Goal: Task Accomplishment & Management: Use online tool/utility

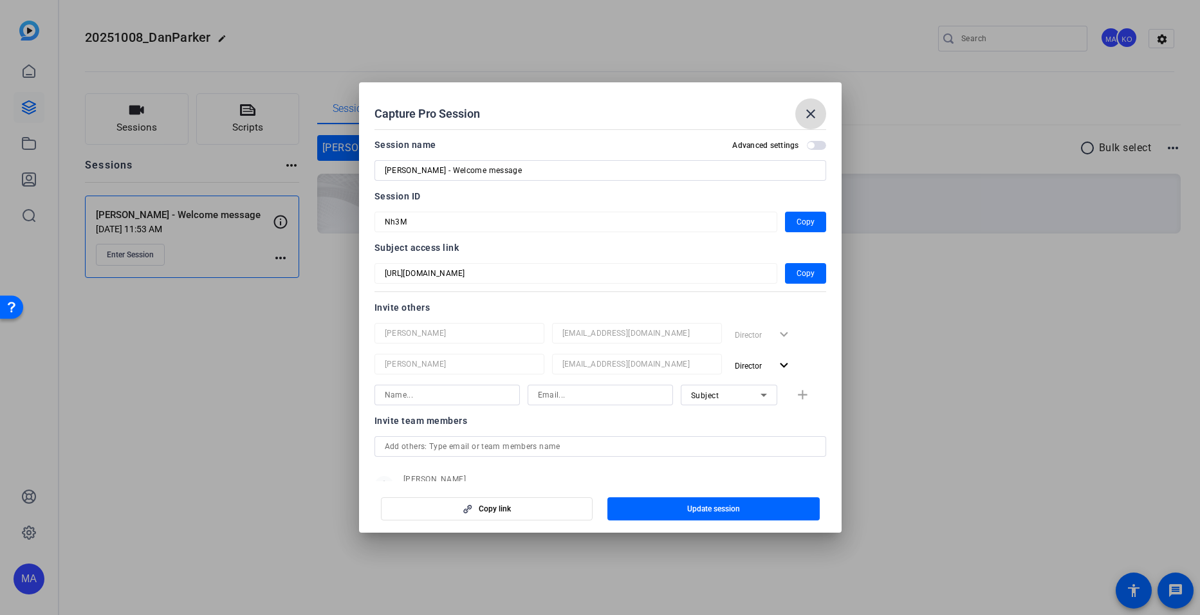
click at [809, 111] on mat-icon "close" at bounding box center [810, 113] width 15 height 15
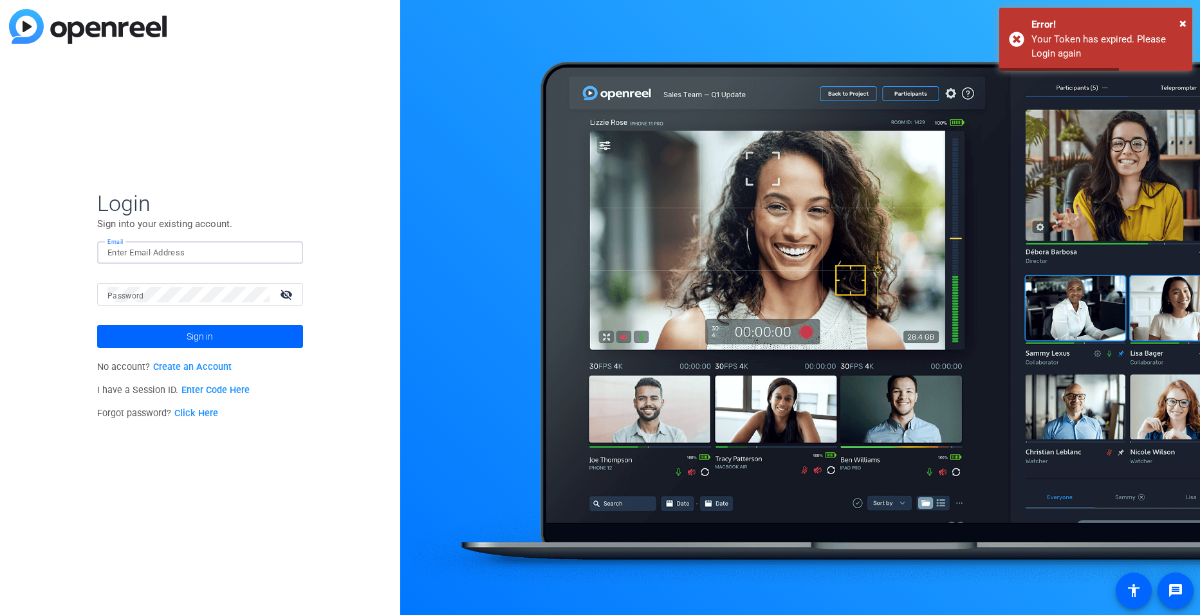
click at [168, 257] on input "Email" at bounding box center [199, 252] width 185 height 15
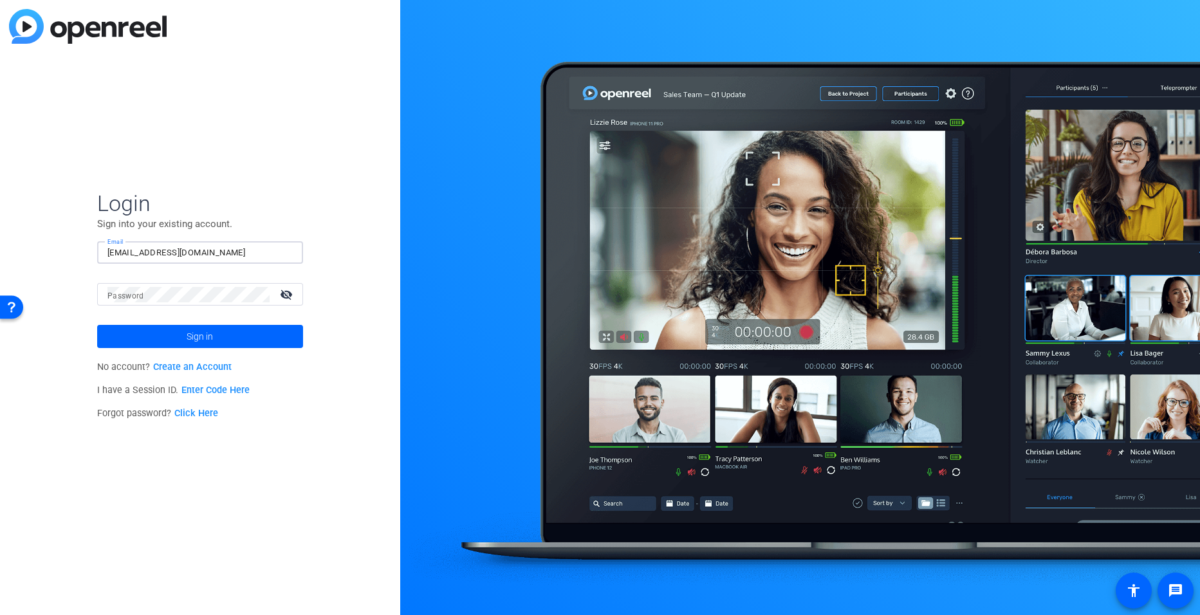
type input "miranda_adekoje@ssga.com"
click at [97, 325] on button "Sign in" at bounding box center [200, 336] width 206 height 23
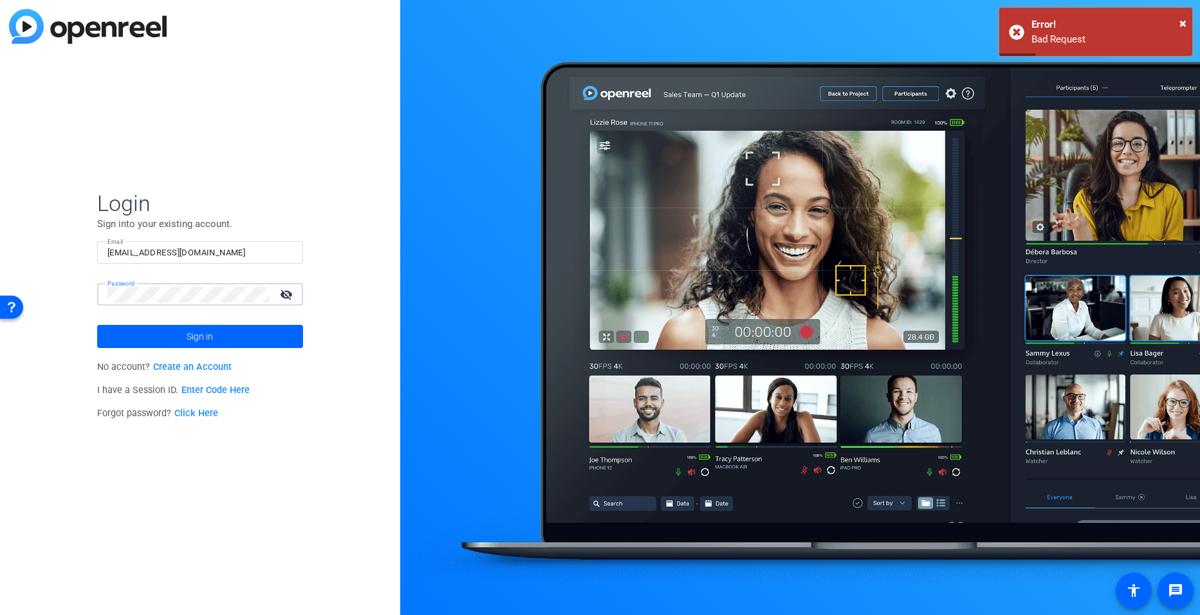
click at [97, 325] on button "Sign in" at bounding box center [200, 336] width 206 height 23
click at [284, 293] on mat-icon "visibility_off" at bounding box center [287, 294] width 31 height 19
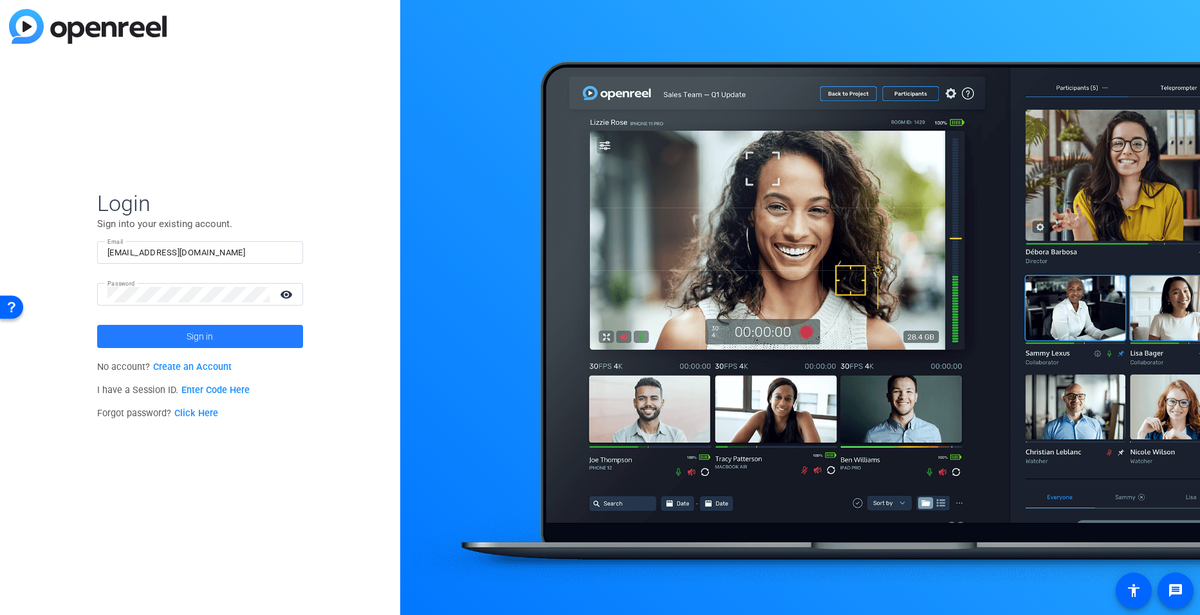
click at [120, 331] on span at bounding box center [200, 336] width 206 height 31
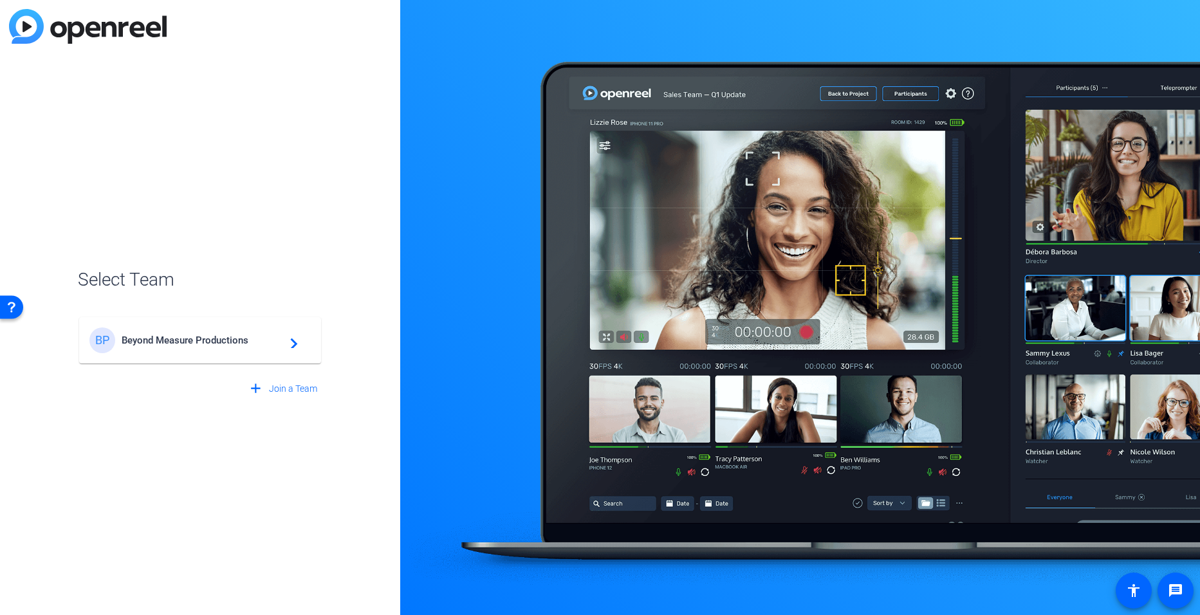
click at [158, 337] on span "Beyond Measure Productions" at bounding box center [202, 341] width 161 height 12
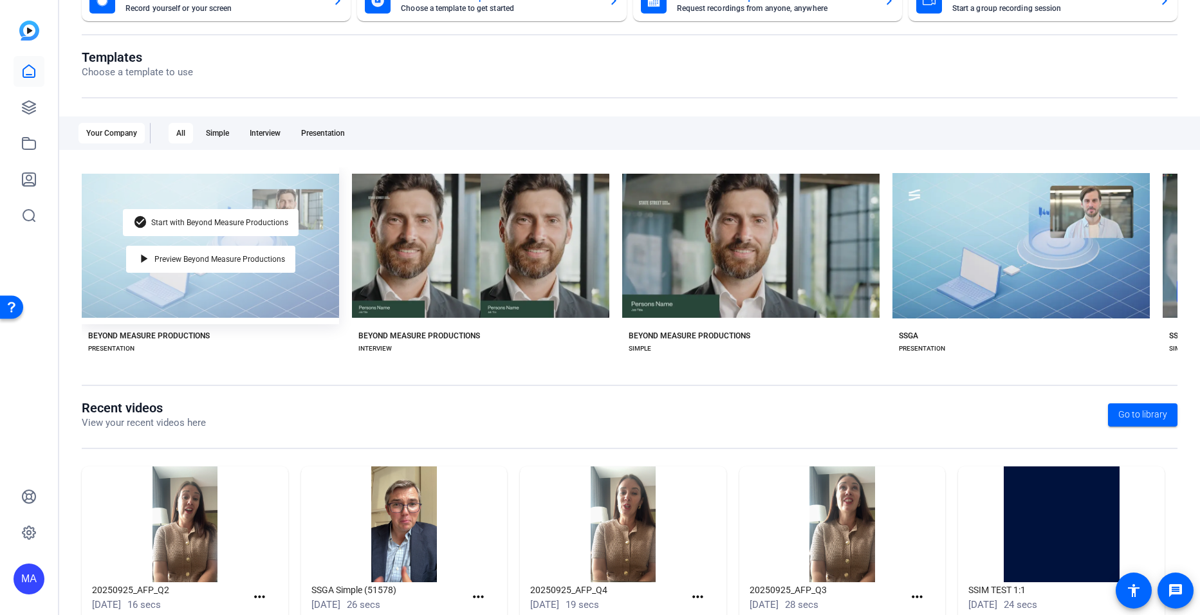
scroll to position [106, 0]
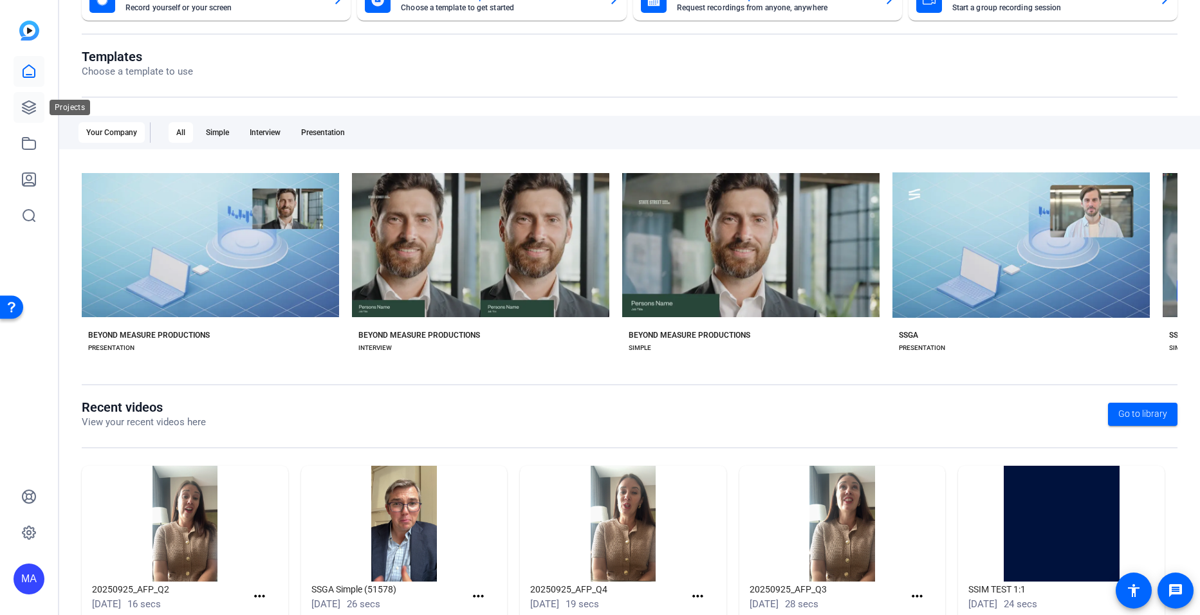
click at [25, 99] on link at bounding box center [29, 107] width 31 height 31
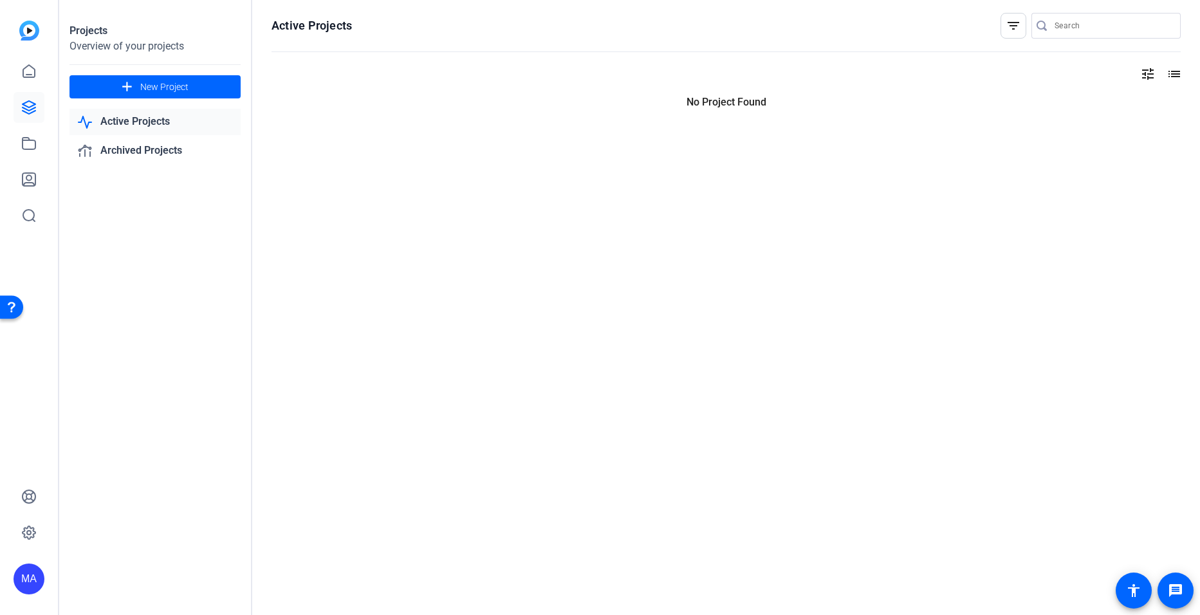
scroll to position [0, 0]
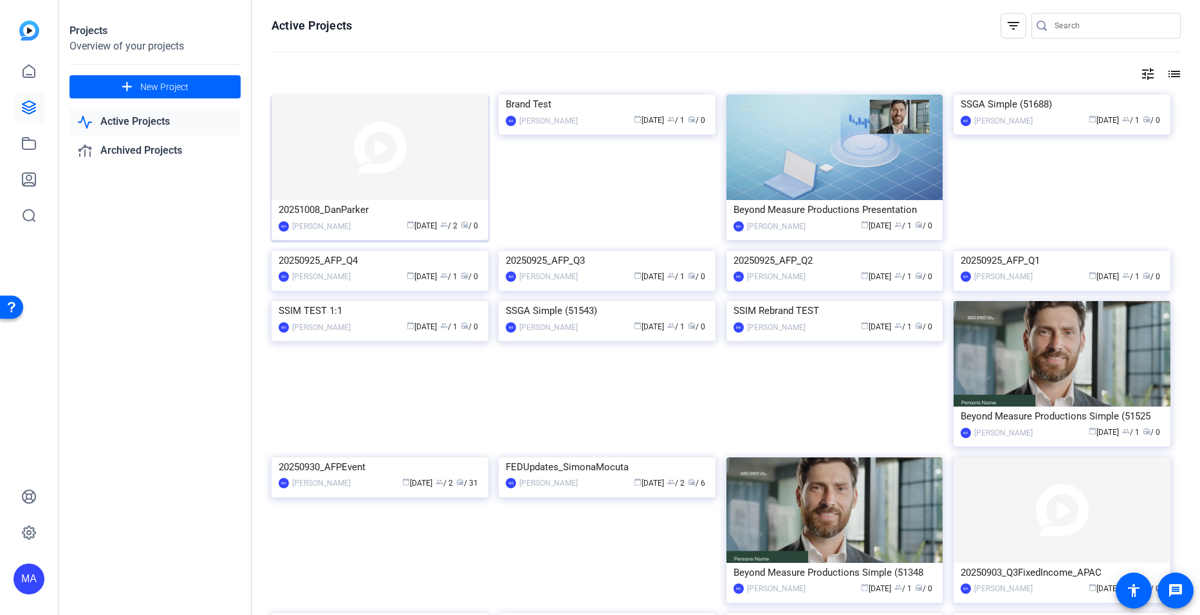
click at [415, 199] on img at bounding box center [380, 148] width 217 height 106
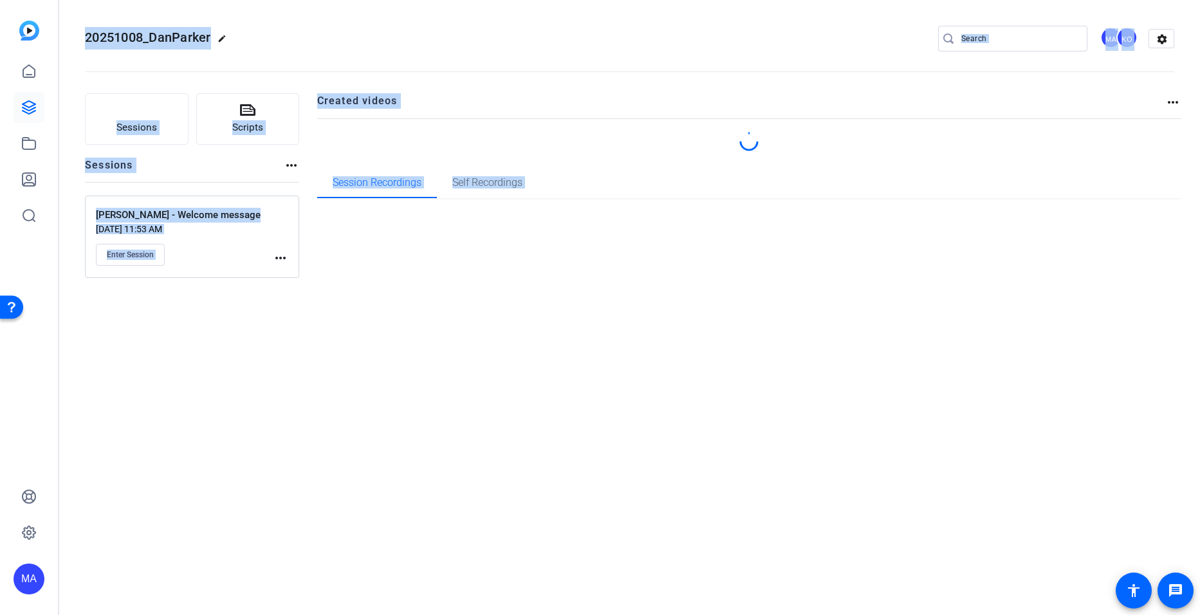
click at [415, 199] on div "20251008_DanParker edit MA KO settings Sessions Scripts Sessions more_horiz Dan…" at bounding box center [629, 307] width 1141 height 615
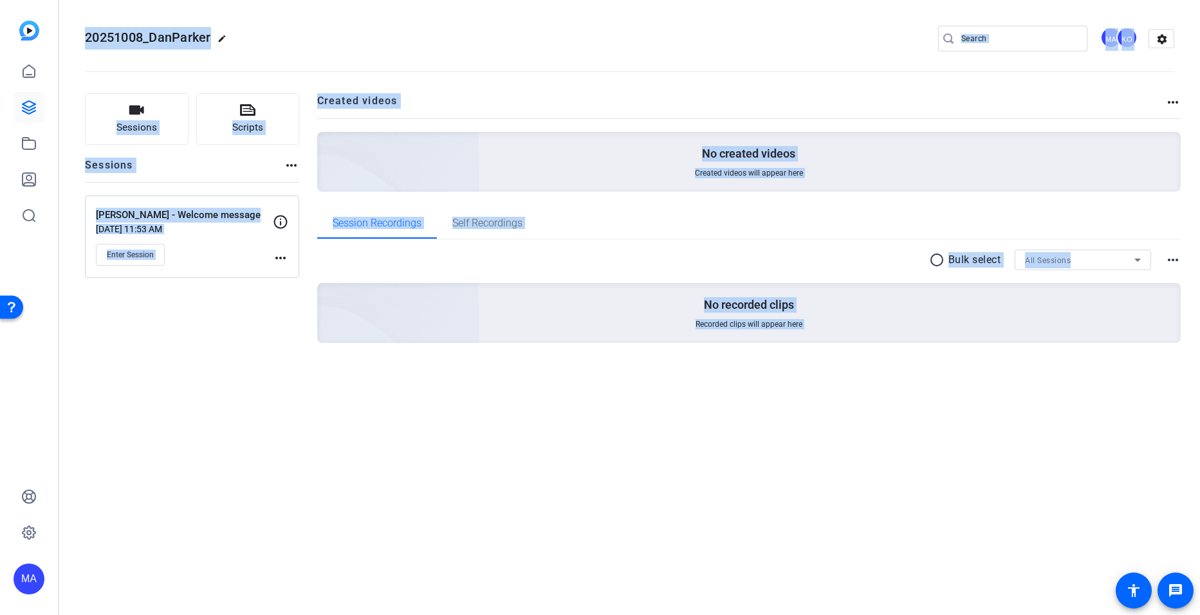
click at [237, 318] on div "Sessions Scripts Sessions more_horiz [PERSON_NAME] - Welcome message [DATE] 11:…" at bounding box center [192, 238] width 214 height 291
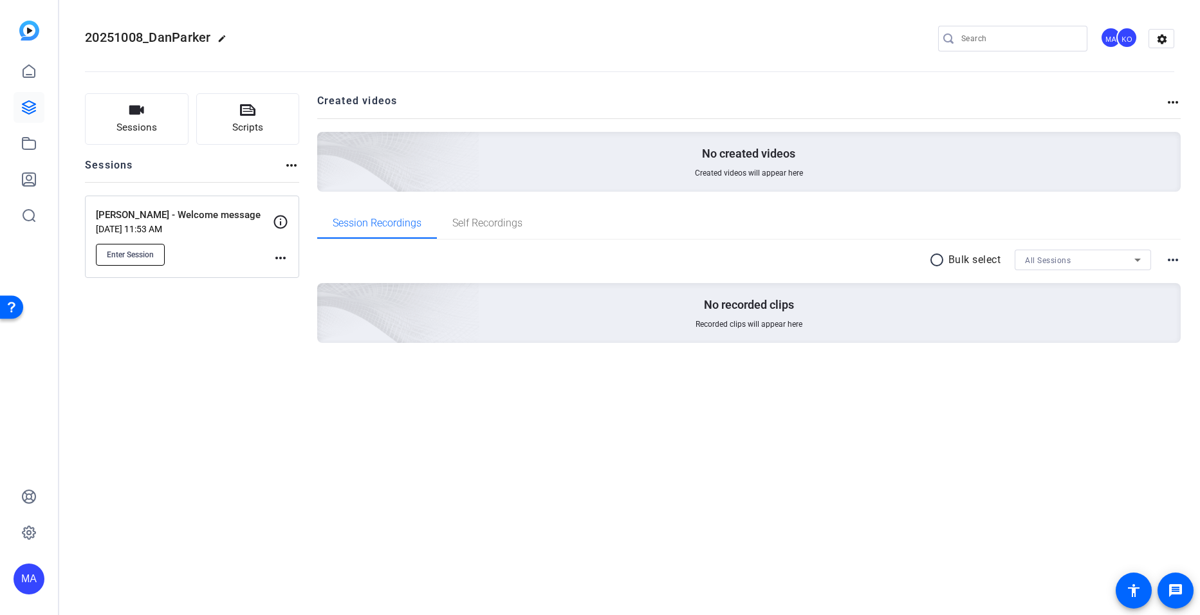
click at [142, 246] on button "Enter Session" at bounding box center [130, 255] width 69 height 22
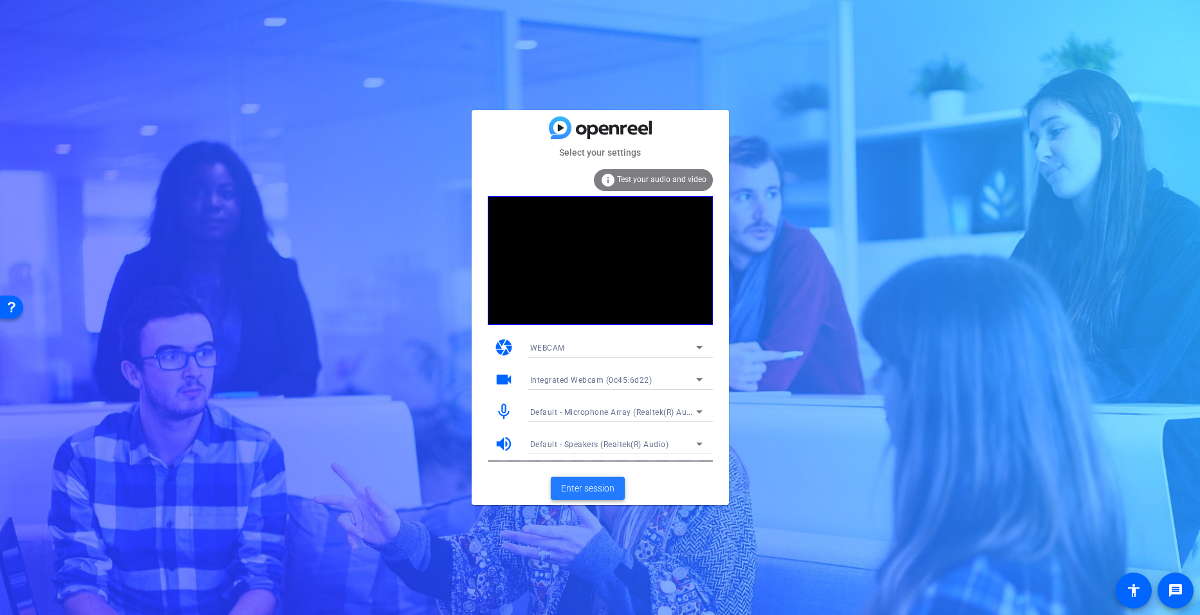
click at [588, 485] on span "Enter session" at bounding box center [587, 489] width 53 height 14
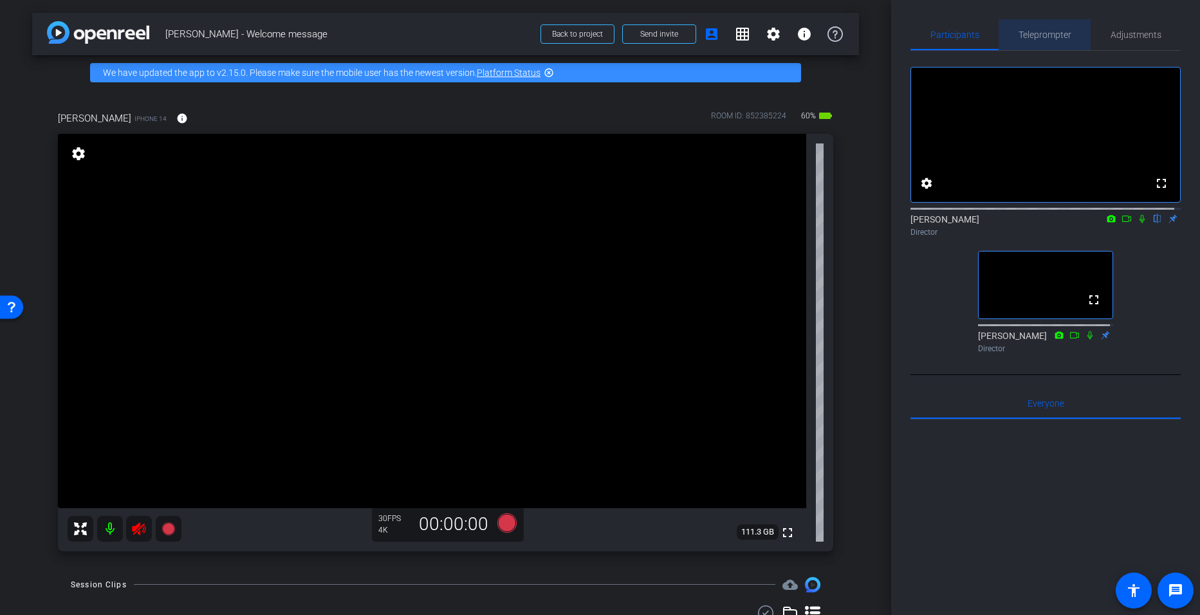
click at [1058, 40] on span "Teleprompter" at bounding box center [1045, 34] width 53 height 31
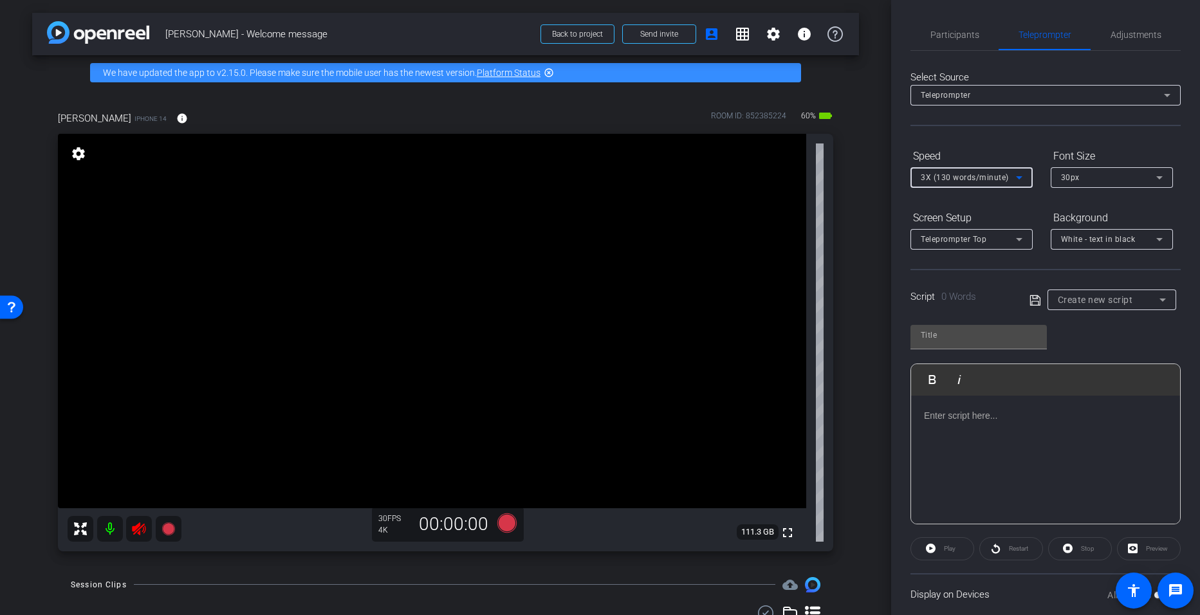
click at [1015, 178] on icon at bounding box center [1018, 177] width 15 height 15
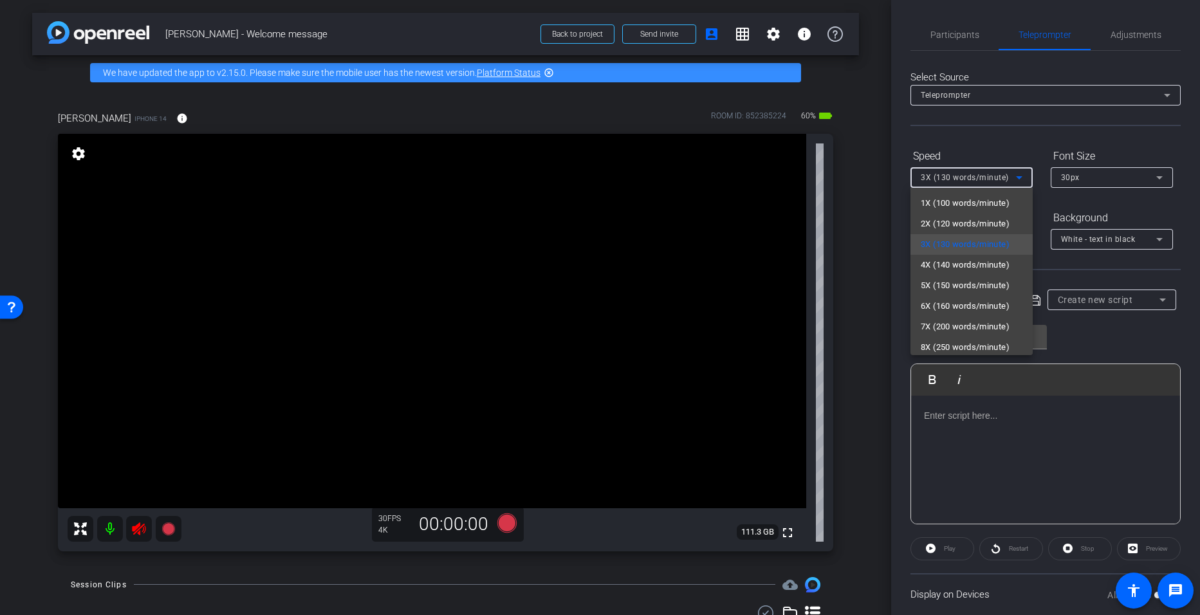
click at [1030, 152] on div at bounding box center [600, 307] width 1200 height 615
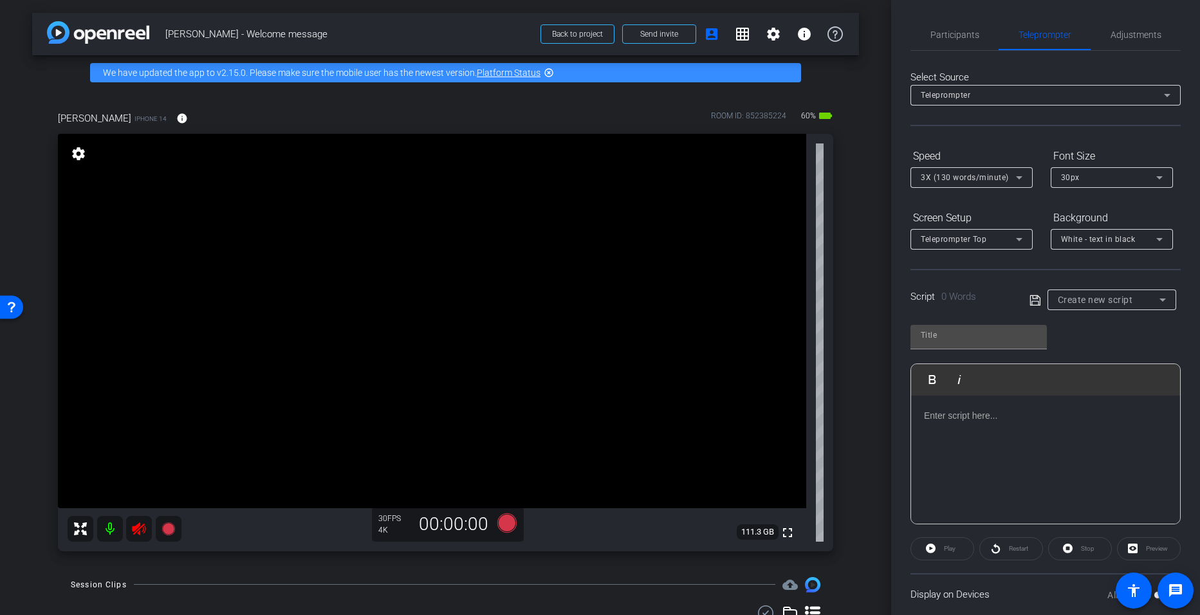
click at [1032, 301] on icon at bounding box center [1035, 300] width 12 height 15
click at [1031, 304] on icon at bounding box center [1035, 300] width 12 height 15
click at [1092, 303] on span "Create new script" at bounding box center [1095, 300] width 75 height 10
click at [1086, 342] on span "Welcome Address" at bounding box center [1090, 345] width 71 height 15
type input "Welcome Address"
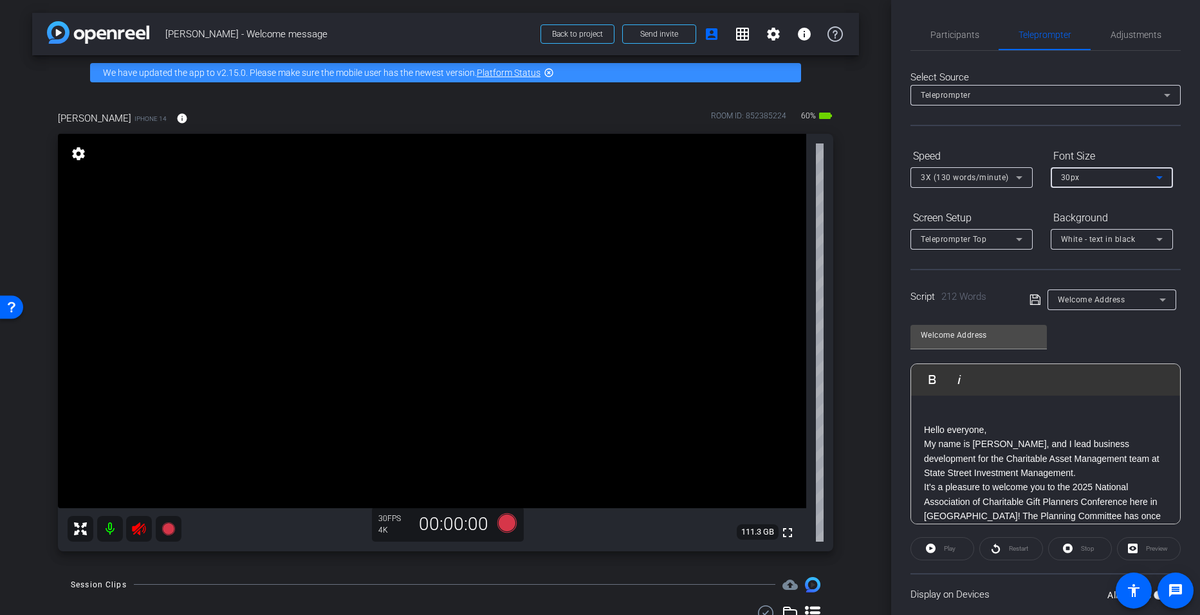
click at [1159, 170] on icon at bounding box center [1159, 177] width 15 height 15
click at [1096, 241] on mat-option "40px" at bounding box center [1112, 244] width 122 height 21
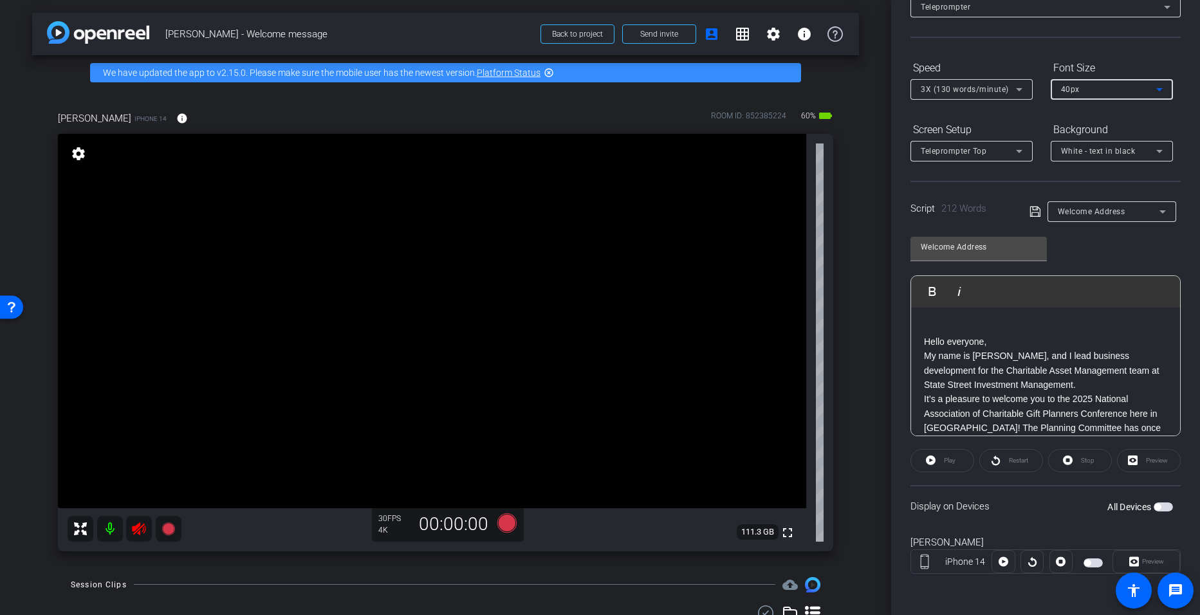
scroll to position [68, 0]
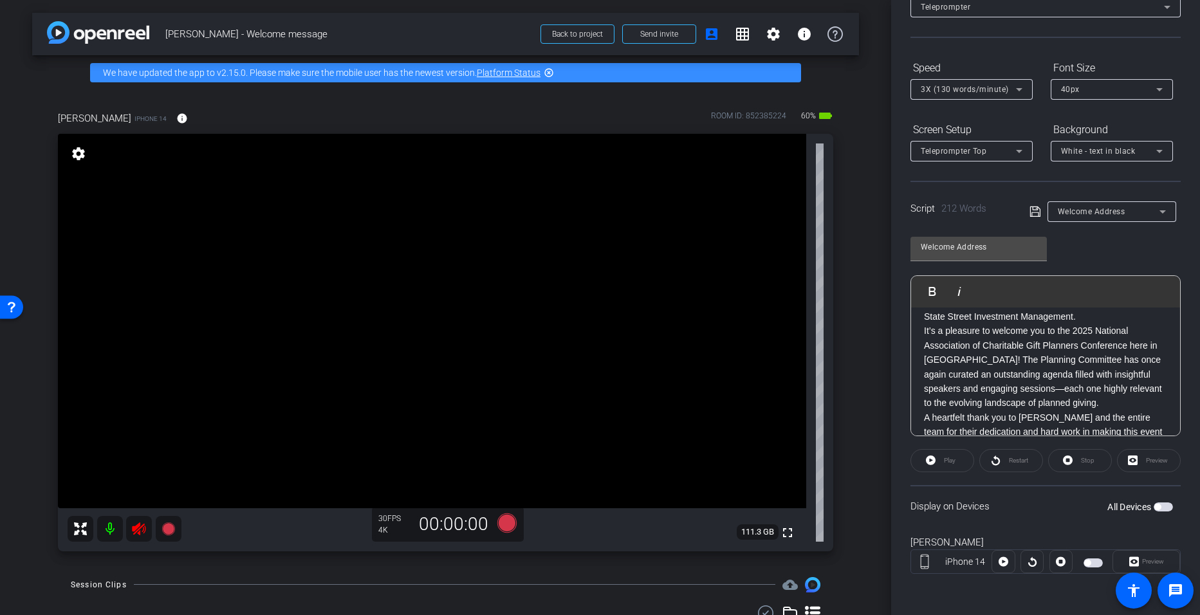
click at [1154, 505] on span "button" at bounding box center [1157, 507] width 6 height 6
click at [1142, 560] on span "Preview" at bounding box center [1153, 561] width 22 height 7
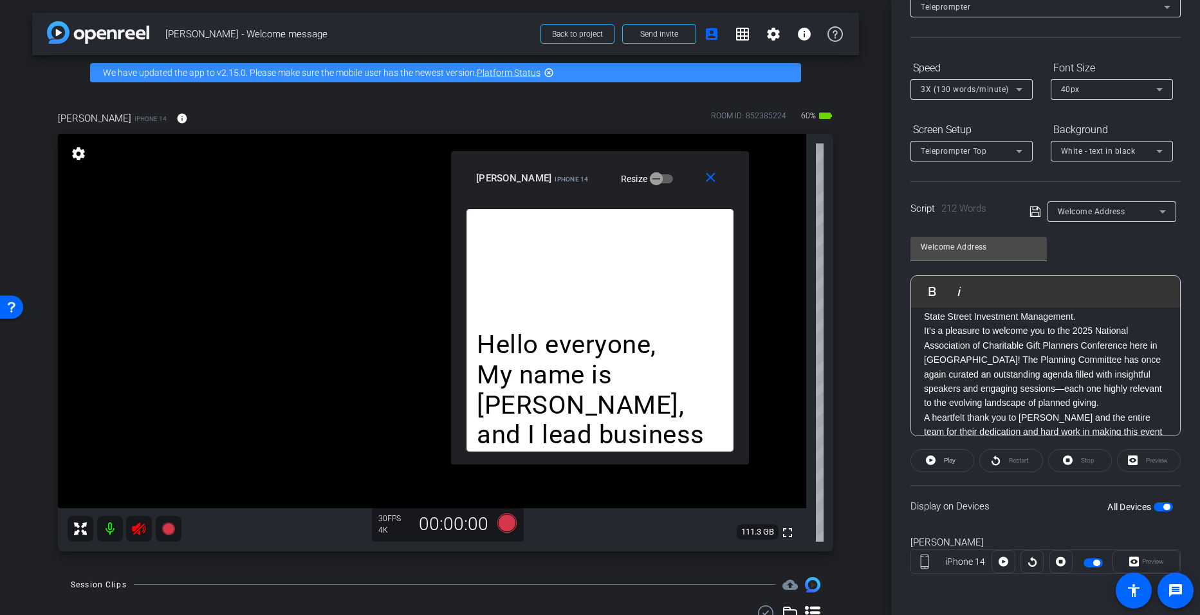
click at [111, 530] on mat-icon at bounding box center [110, 529] width 26 height 26
click at [140, 536] on icon at bounding box center [138, 528] width 15 height 15
click at [140, 531] on icon at bounding box center [139, 528] width 14 height 13
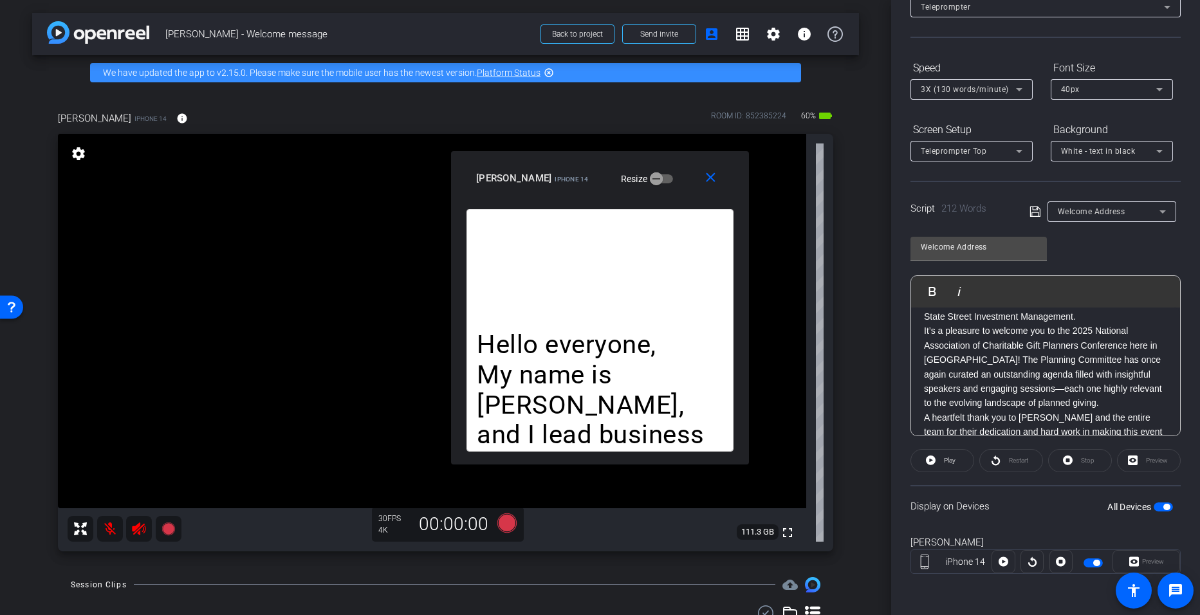
scroll to position [0, 0]
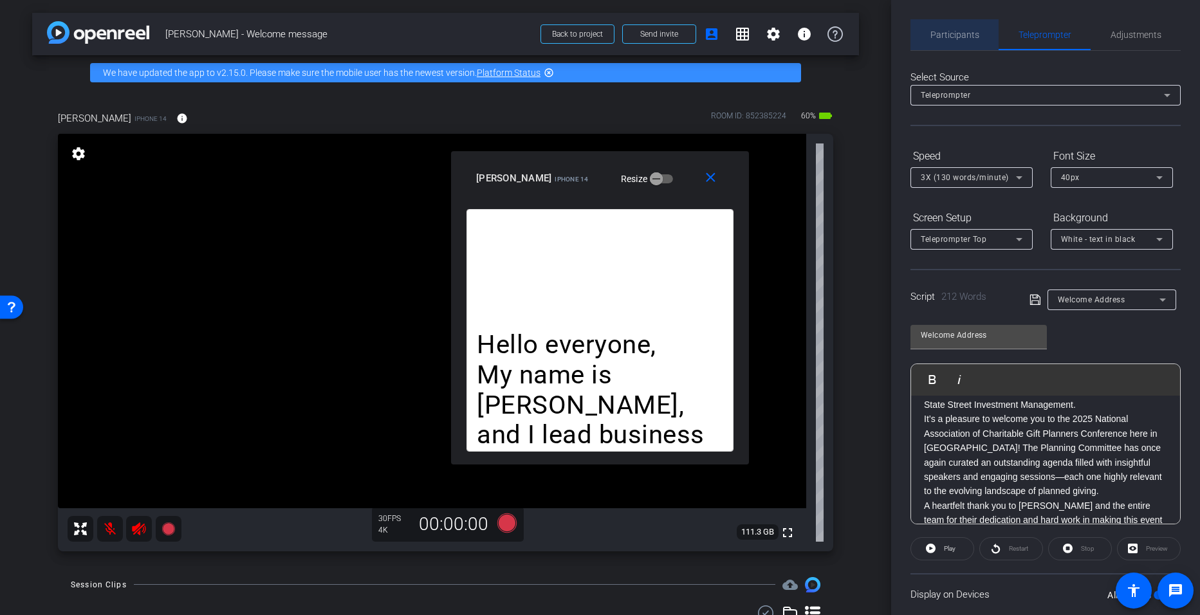
click at [970, 33] on span "Participants" at bounding box center [954, 34] width 49 height 9
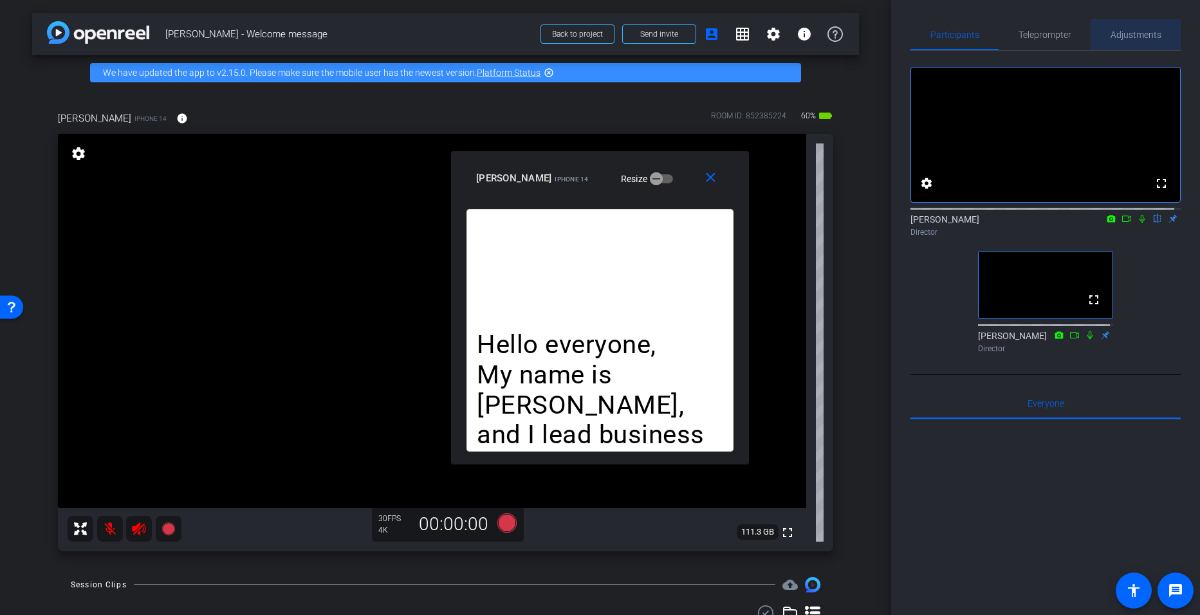
click at [1134, 37] on span "Adjustments" at bounding box center [1136, 34] width 51 height 9
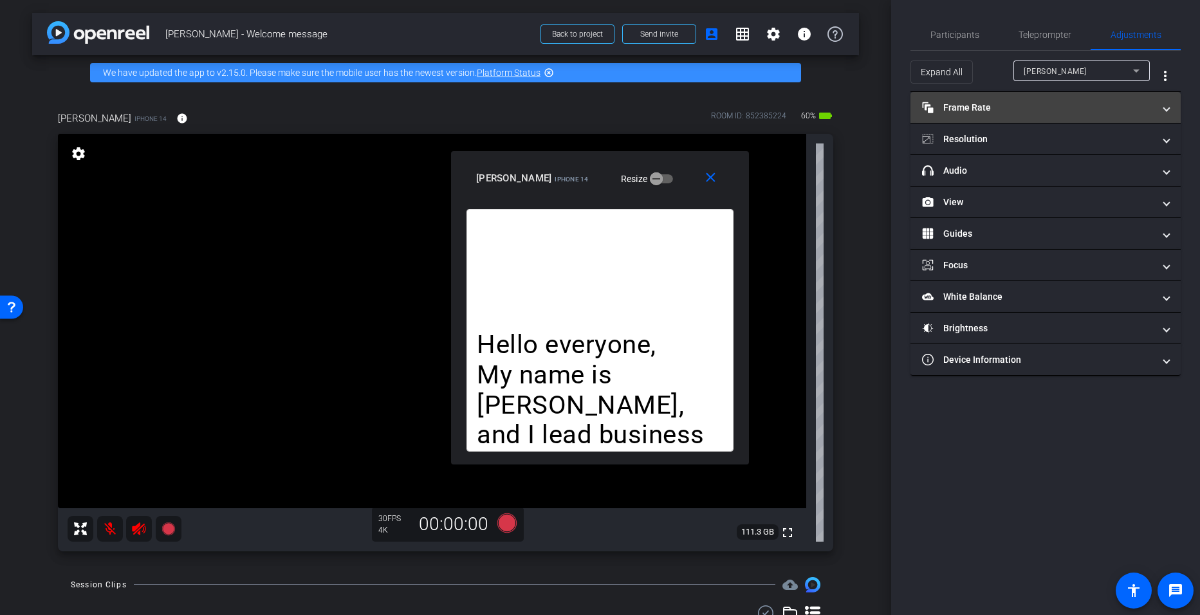
click at [1014, 108] on mat-panel-title "Frame Rate Frame Rate" at bounding box center [1038, 108] width 232 height 14
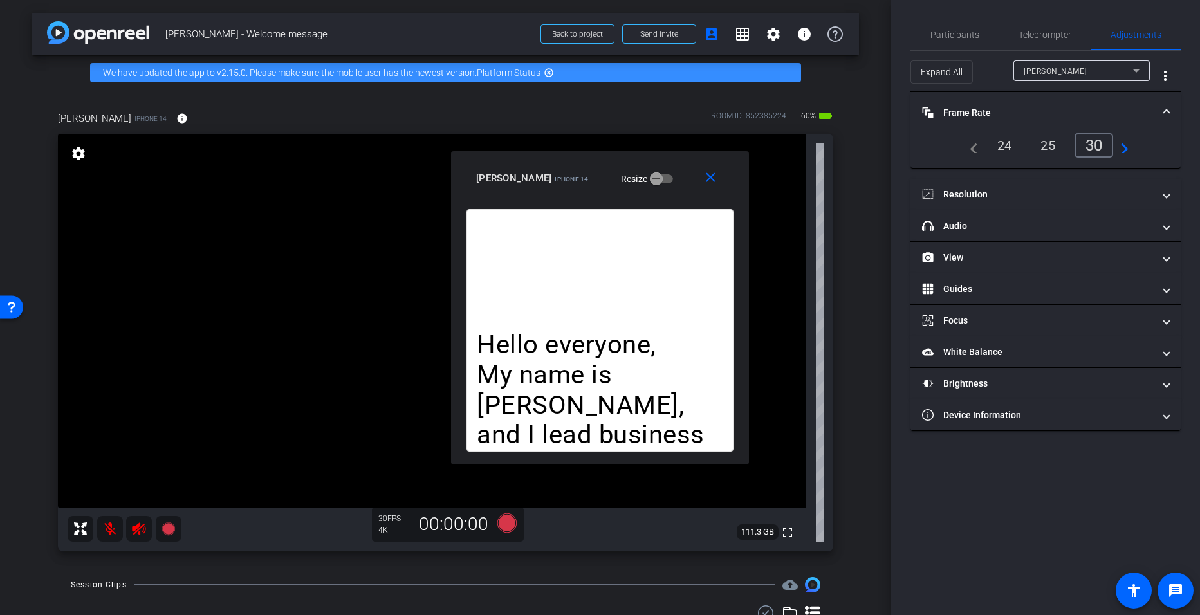
click at [998, 146] on div "24" at bounding box center [1005, 145] width 34 height 22
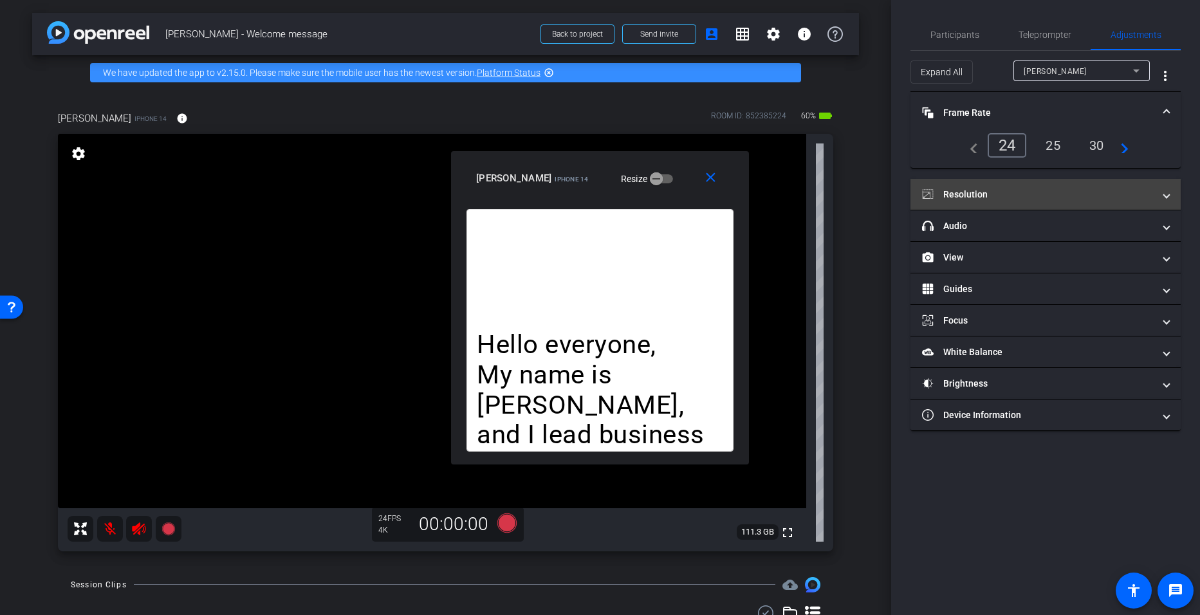
click at [993, 197] on mat-panel-title "Resolution" at bounding box center [1038, 195] width 232 height 14
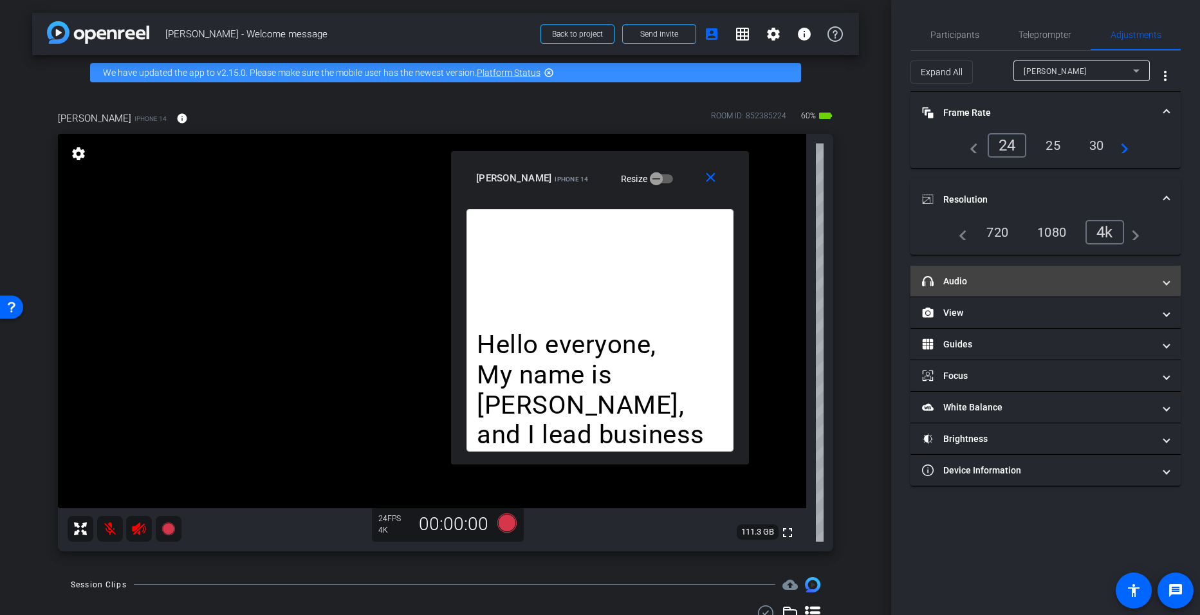
click at [1002, 286] on mat-panel-title "headphone icon Audio" at bounding box center [1038, 282] width 232 height 14
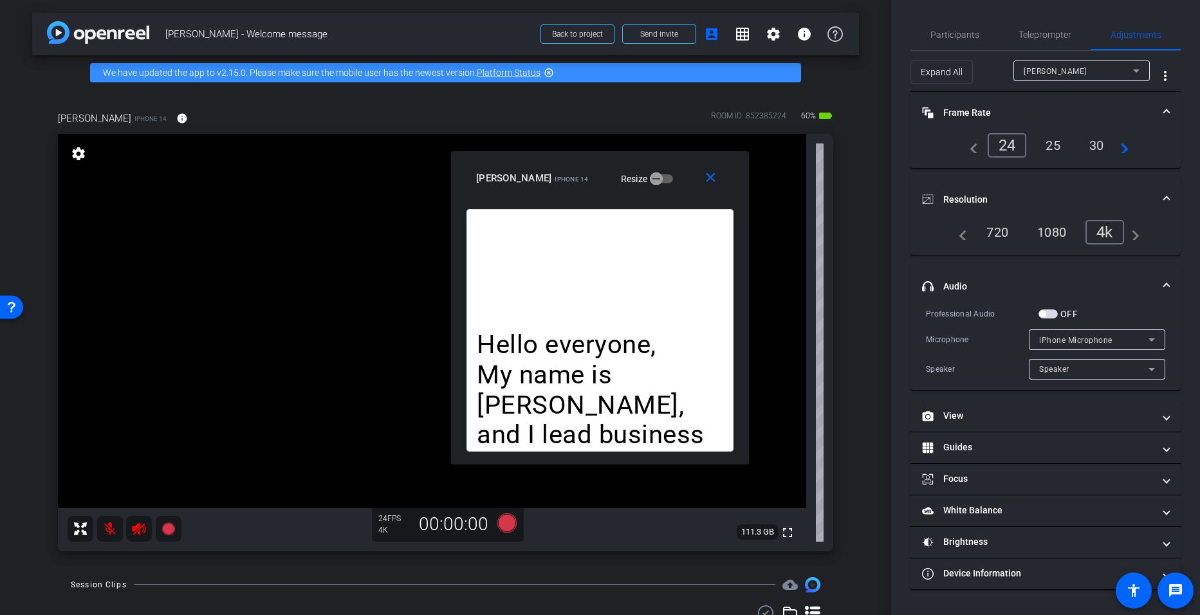
click at [1042, 313] on span "button" at bounding box center [1042, 314] width 6 height 6
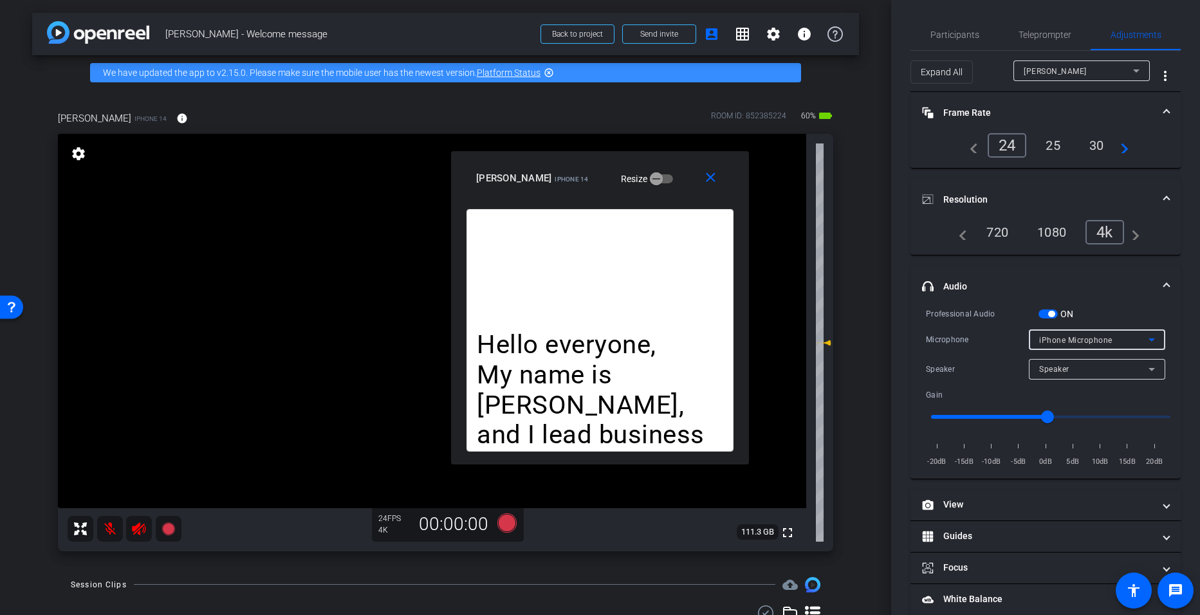
click at [1148, 346] on icon at bounding box center [1151, 339] width 15 height 15
click at [1118, 340] on div at bounding box center [600, 307] width 1200 height 615
click at [1147, 338] on icon at bounding box center [1151, 339] width 15 height 15
click at [1109, 312] on div at bounding box center [600, 307] width 1200 height 615
click at [956, 33] on span "Participants" at bounding box center [954, 34] width 49 height 9
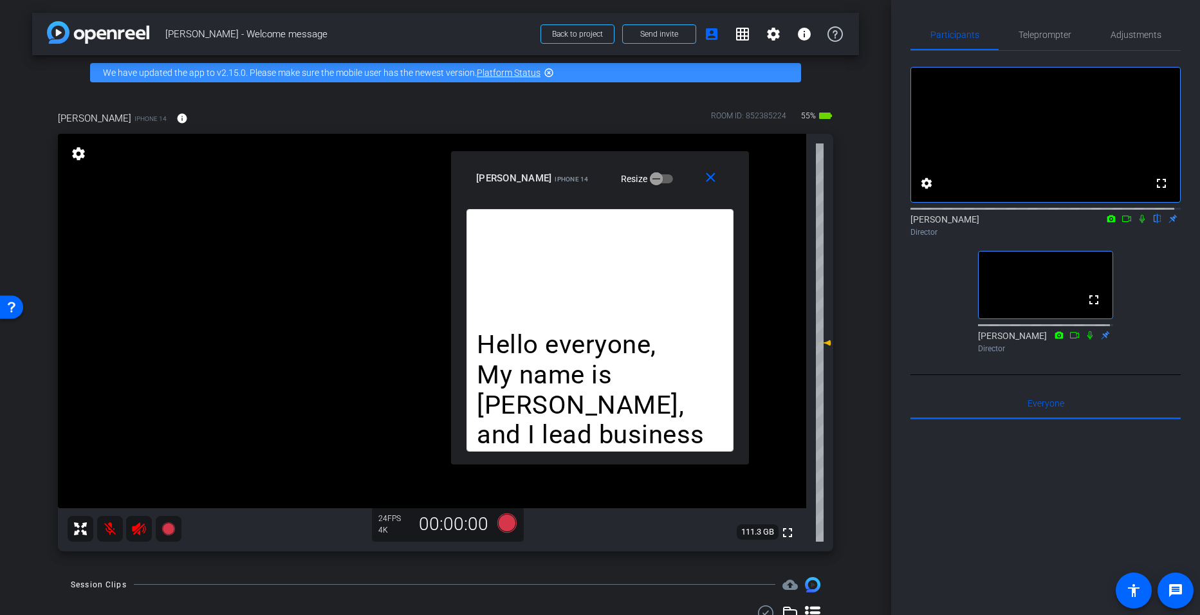
click at [1140, 223] on icon at bounding box center [1142, 219] width 5 height 8
click at [1139, 223] on icon at bounding box center [1142, 219] width 7 height 8
click at [1140, 223] on icon at bounding box center [1142, 219] width 5 height 8
click at [1087, 339] on icon at bounding box center [1089, 335] width 5 height 8
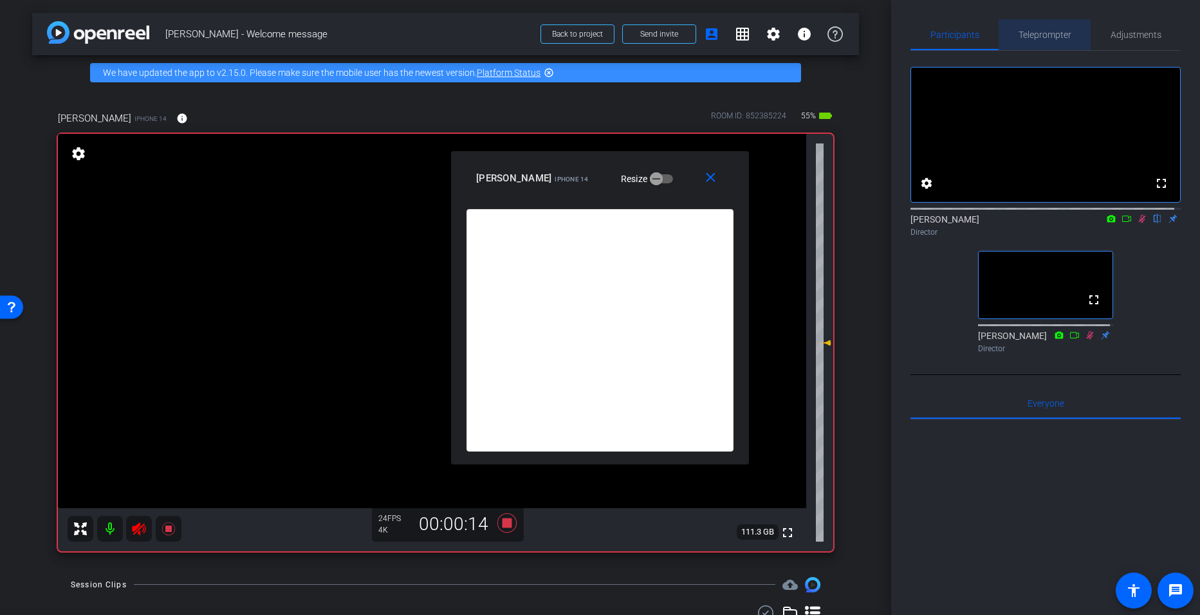
click at [1055, 33] on span "Teleprompter" at bounding box center [1045, 34] width 53 height 9
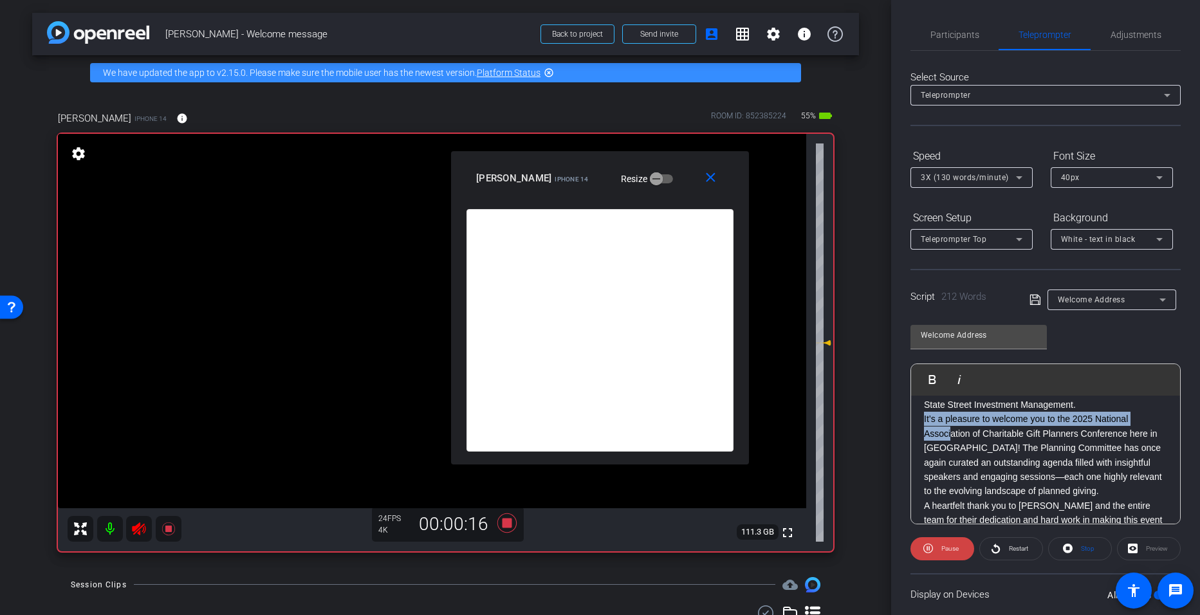
drag, startPoint x: 952, startPoint y: 437, endPoint x: 856, endPoint y: 416, distance: 98.1
click at [856, 416] on div "arrow_back Dan Parker - Welcome message Back to project Send invite account_box…" at bounding box center [600, 307] width 1200 height 615
click at [111, 530] on mat-icon at bounding box center [110, 529] width 26 height 26
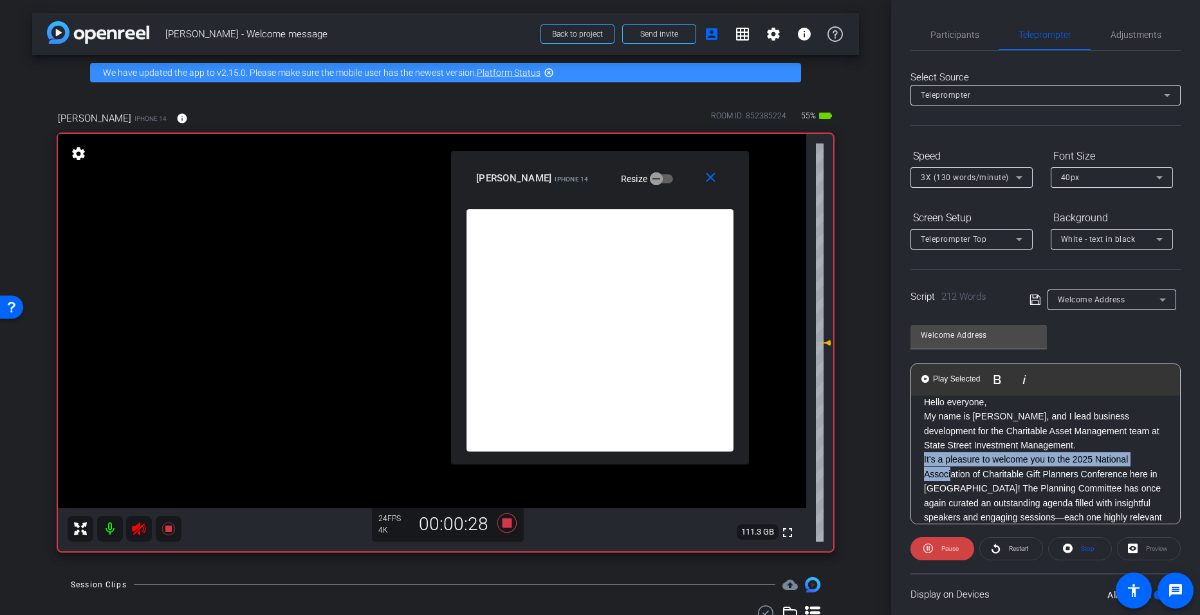
scroll to position [26, 0]
click at [1063, 416] on p "My name is Dan Parker, and I lead business development for the Charitable Asset…" at bounding box center [1045, 432] width 243 height 43
click at [100, 526] on mat-icon at bounding box center [110, 529] width 26 height 26
click at [1066, 420] on p "My name is Dan Parker, and I lead business development for the Charitable Asset…" at bounding box center [1045, 432] width 243 height 43
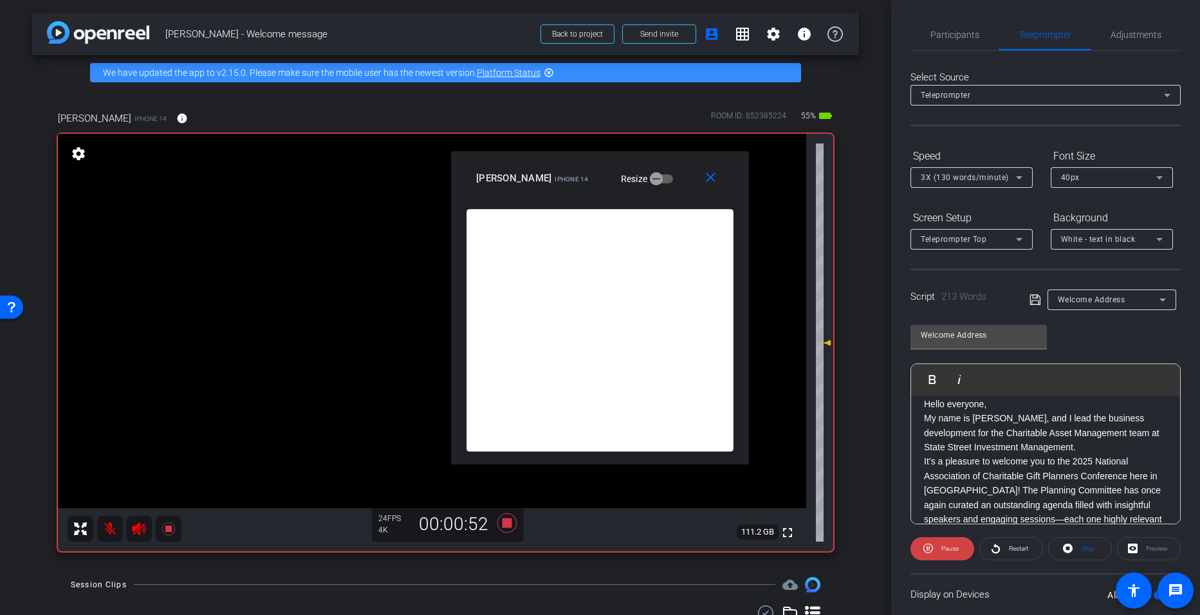
click at [1029, 300] on icon at bounding box center [1034, 300] width 10 height 10
click at [112, 533] on mat-icon at bounding box center [110, 529] width 26 height 26
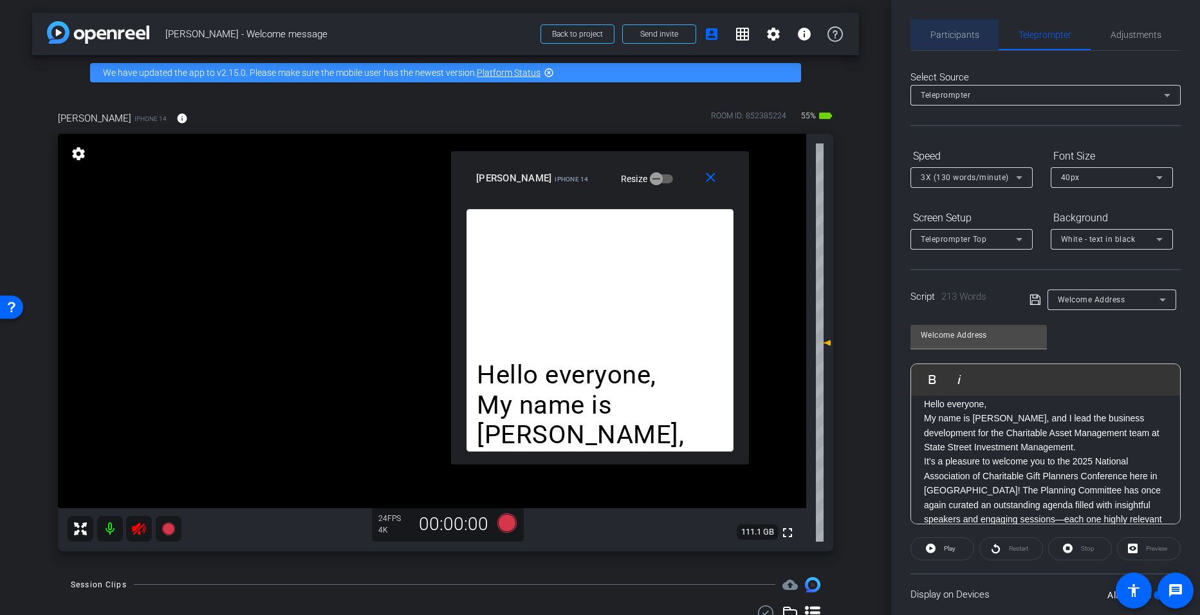
click at [955, 35] on span "Participants" at bounding box center [954, 34] width 49 height 9
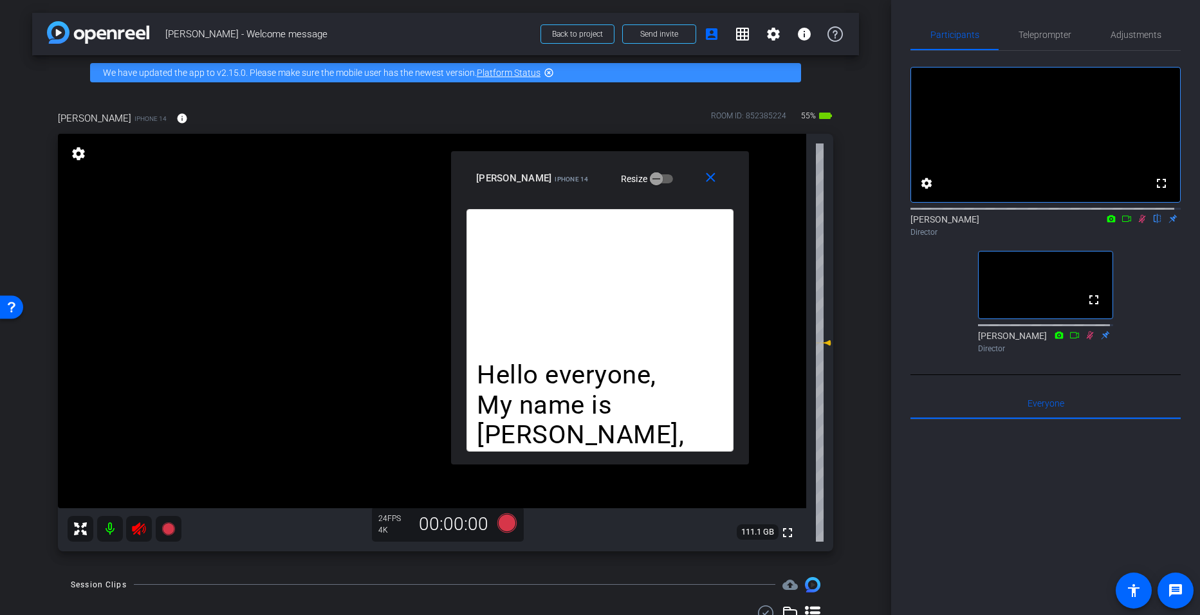
click at [1137, 223] on icon at bounding box center [1142, 218] width 10 height 9
click at [1091, 341] on mat-icon at bounding box center [1089, 335] width 15 height 12
click at [1088, 340] on icon at bounding box center [1090, 335] width 10 height 9
click at [1085, 340] on icon at bounding box center [1090, 335] width 10 height 9
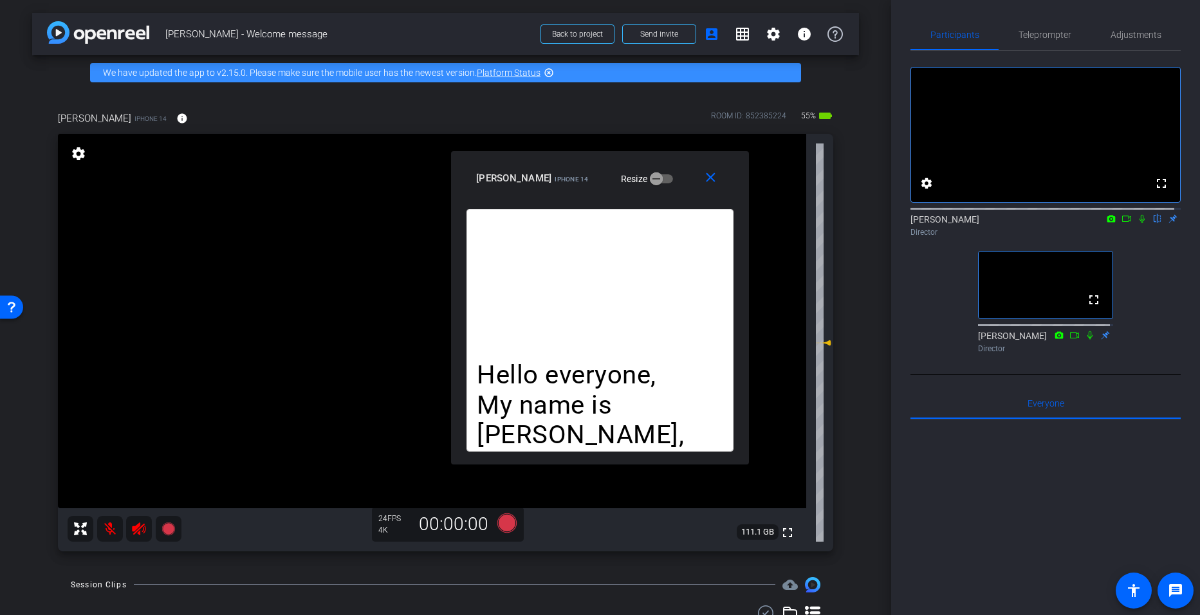
click at [136, 531] on icon at bounding box center [139, 528] width 14 height 13
click at [113, 533] on mat-icon at bounding box center [110, 529] width 26 height 26
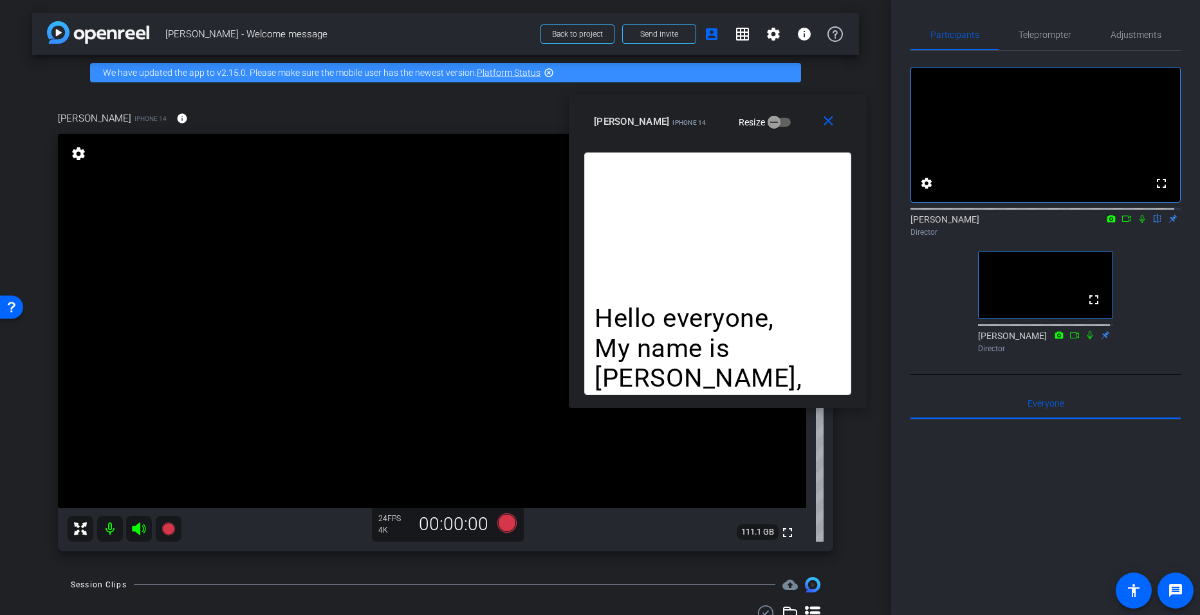
drag, startPoint x: 676, startPoint y: 166, endPoint x: 793, endPoint y: 109, distance: 130.9
click at [793, 110] on div "miranda iPhone 14 Resize" at bounding box center [722, 121] width 257 height 23
click at [1140, 223] on icon at bounding box center [1142, 219] width 5 height 8
click at [1134, 225] on mat-icon at bounding box center [1141, 219] width 15 height 12
click at [1137, 223] on icon at bounding box center [1142, 218] width 10 height 9
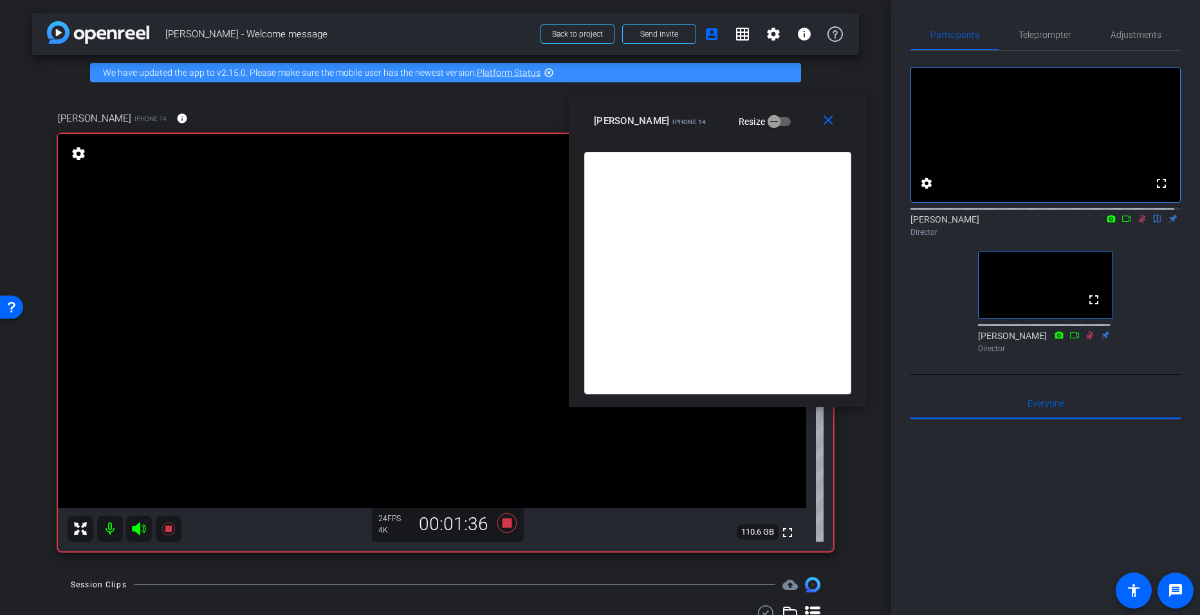
click at [1138, 225] on mat-icon at bounding box center [1141, 219] width 15 height 12
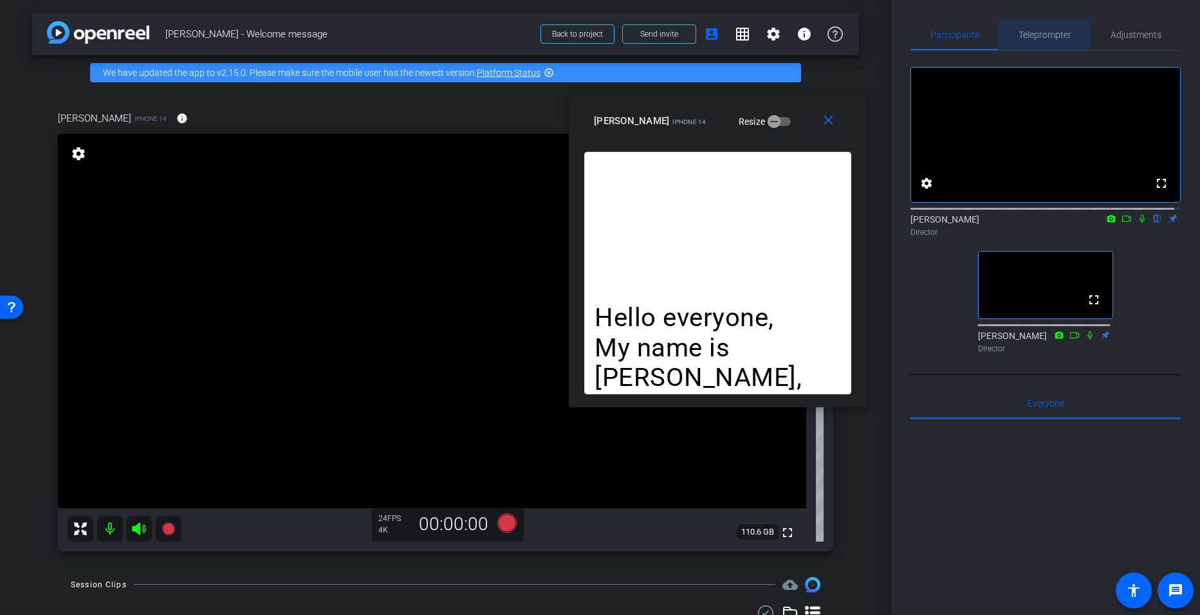
click at [1037, 35] on span "Teleprompter" at bounding box center [1045, 34] width 53 height 9
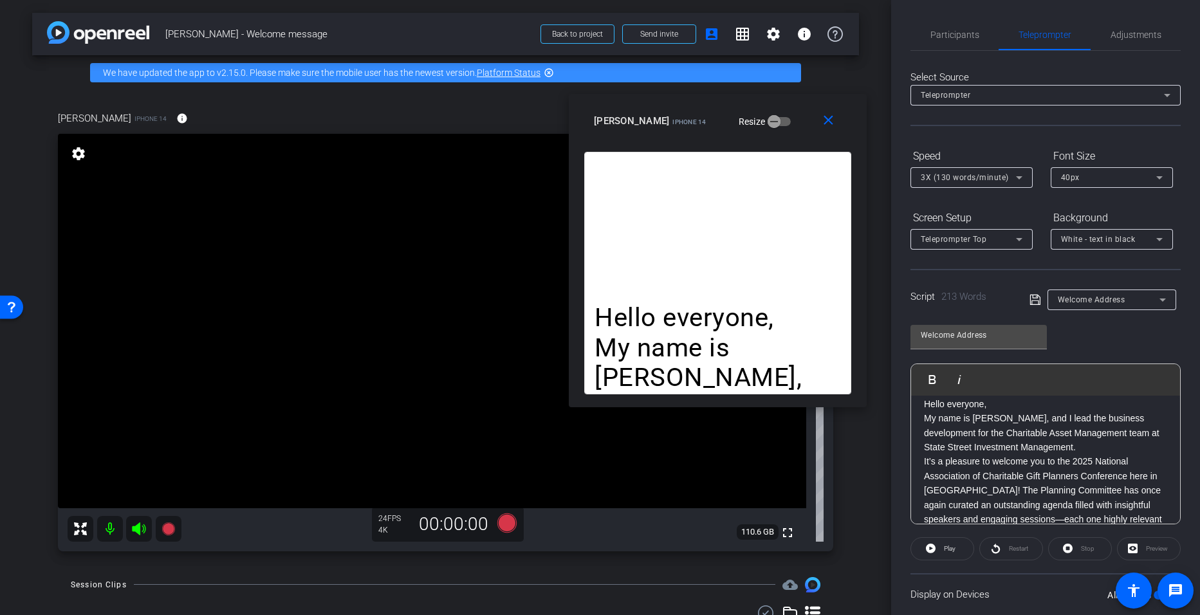
click at [1024, 186] on div "3X (130 words/minute)" at bounding box center [971, 177] width 122 height 21
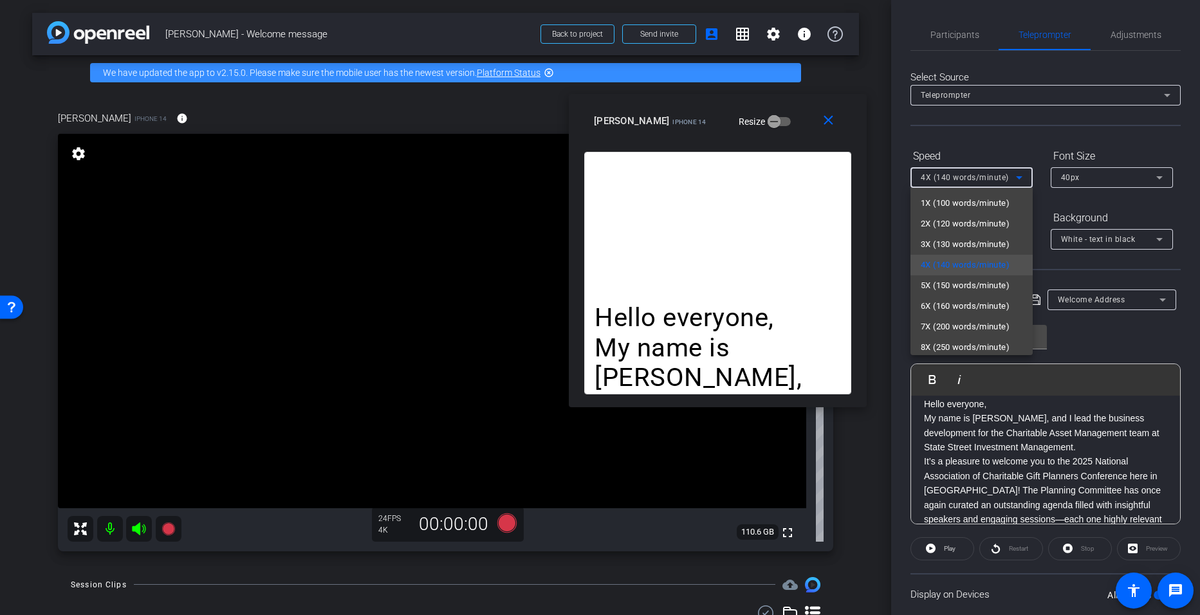
click at [970, 29] on div at bounding box center [600, 307] width 1200 height 615
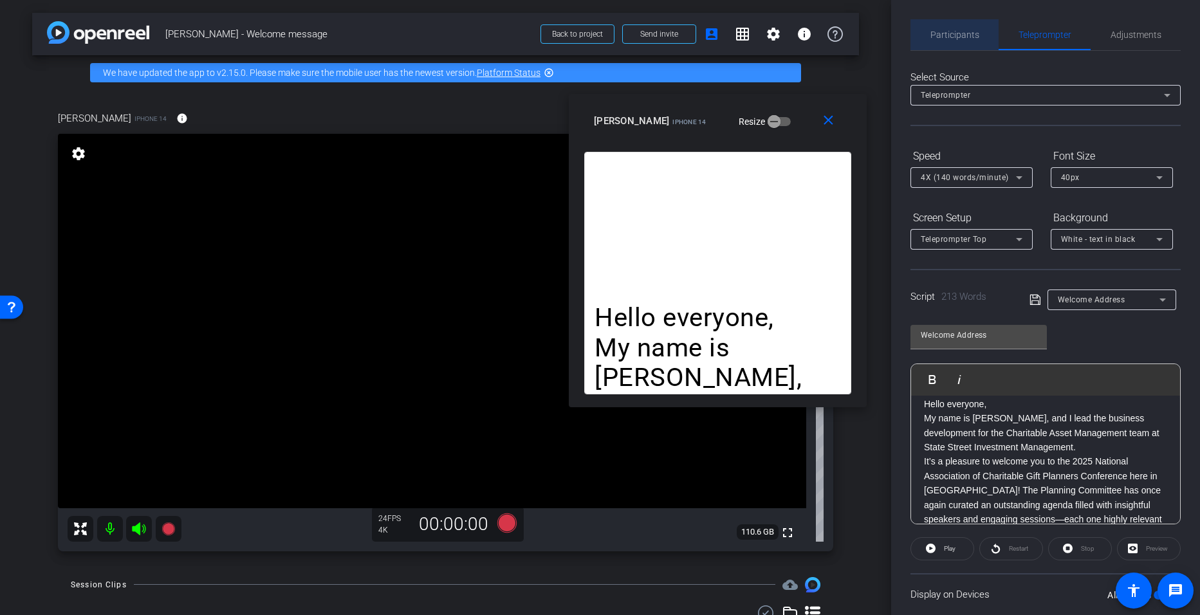
click at [965, 32] on span "Participants" at bounding box center [954, 34] width 49 height 9
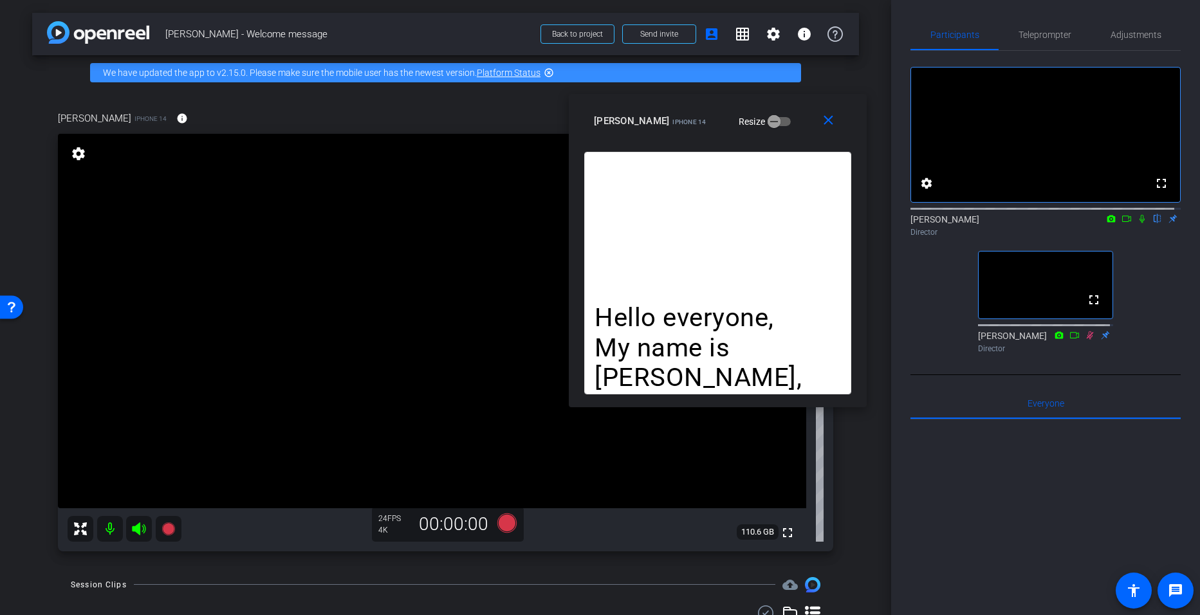
click at [1140, 223] on icon at bounding box center [1142, 219] width 5 height 8
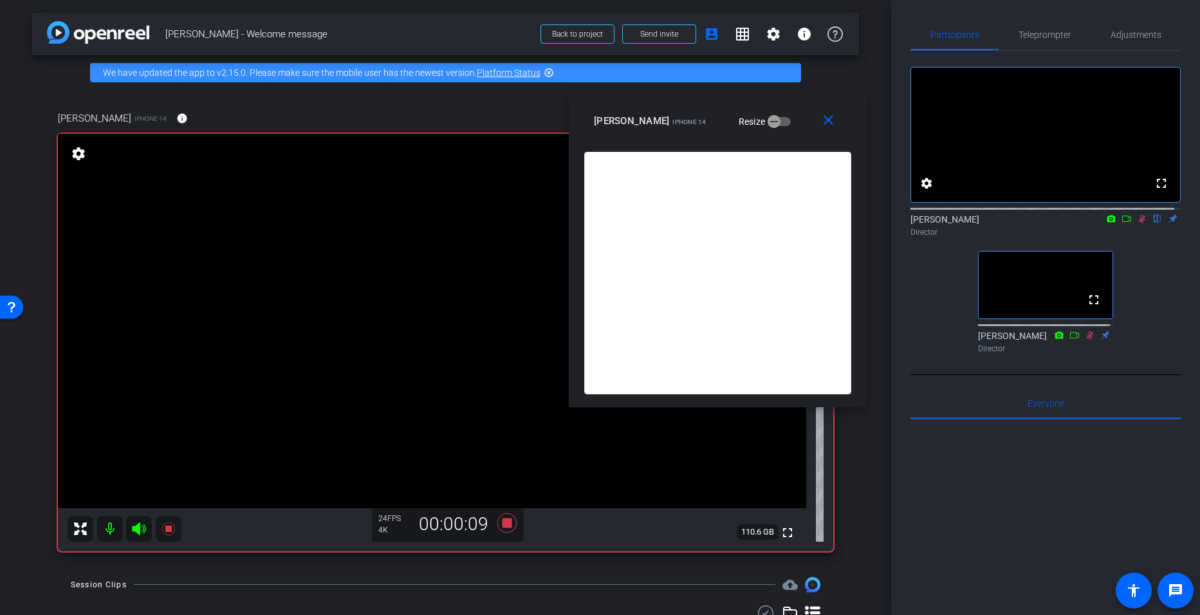
click at [1137, 223] on icon at bounding box center [1142, 218] width 10 height 9
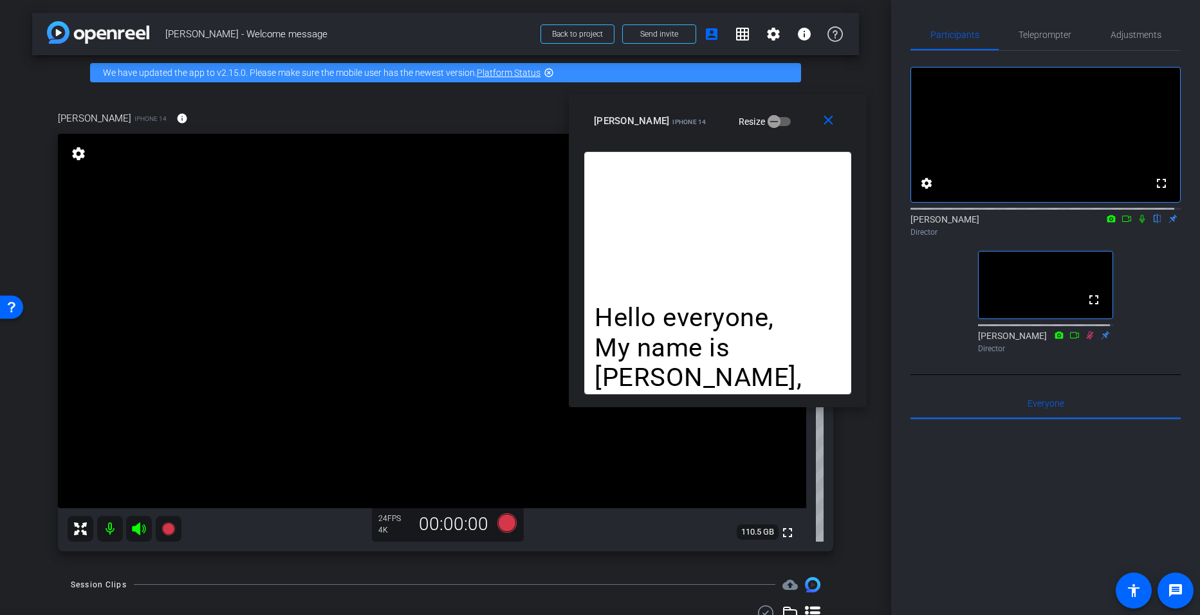
click at [1137, 223] on icon at bounding box center [1142, 218] width 10 height 9
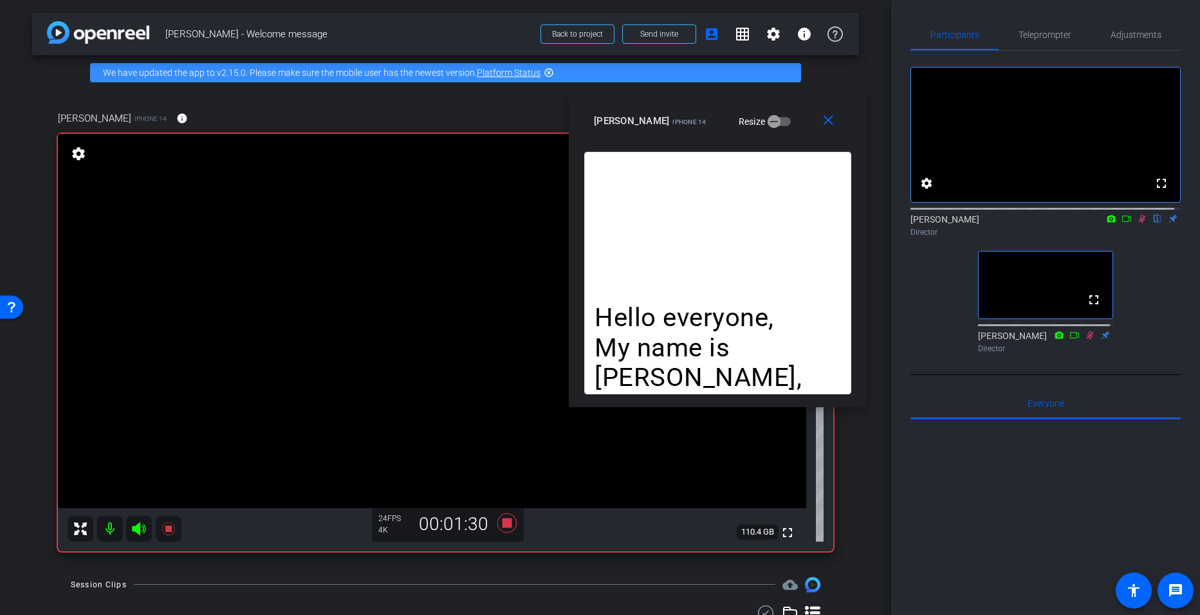
click at [1137, 223] on icon at bounding box center [1142, 218] width 10 height 9
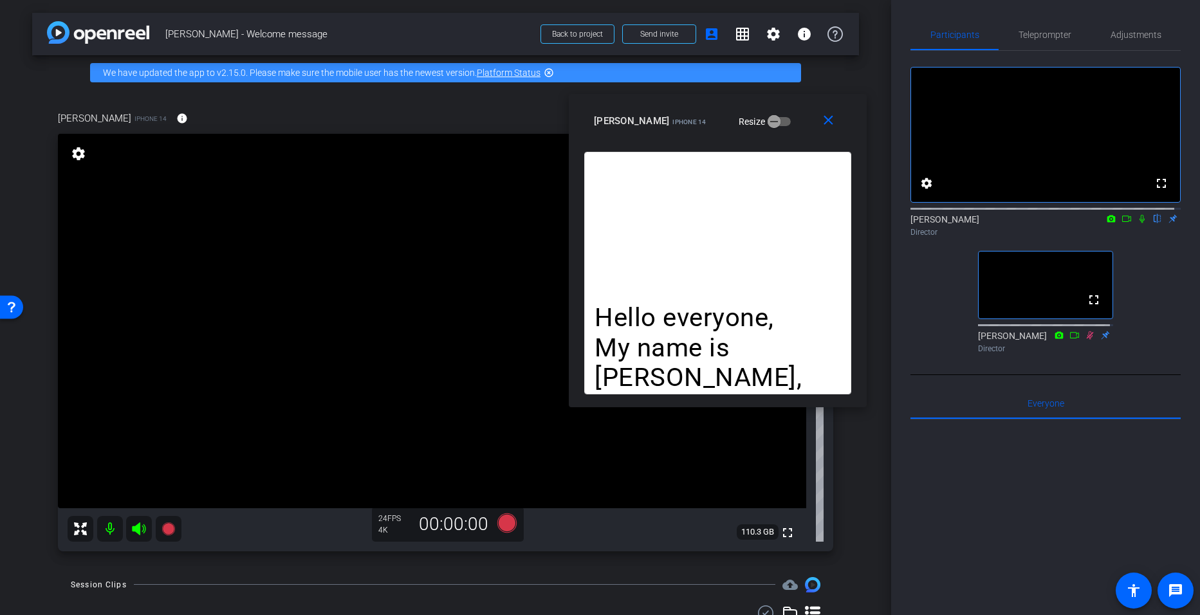
click at [1137, 223] on icon at bounding box center [1142, 218] width 10 height 9
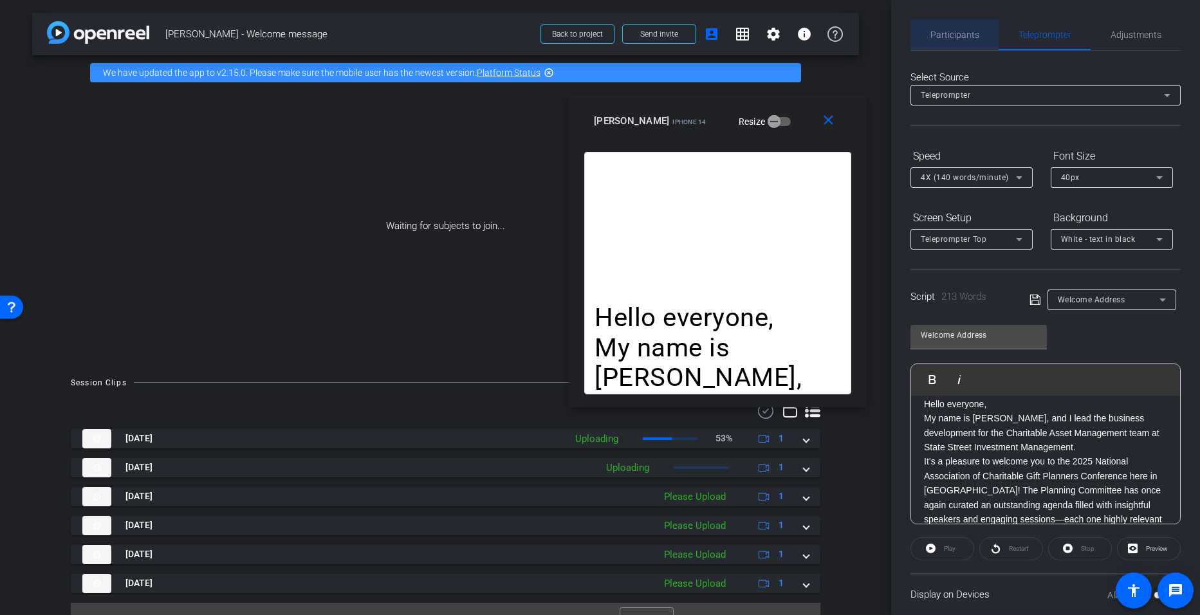
click at [959, 41] on span "Participants" at bounding box center [954, 34] width 49 height 31
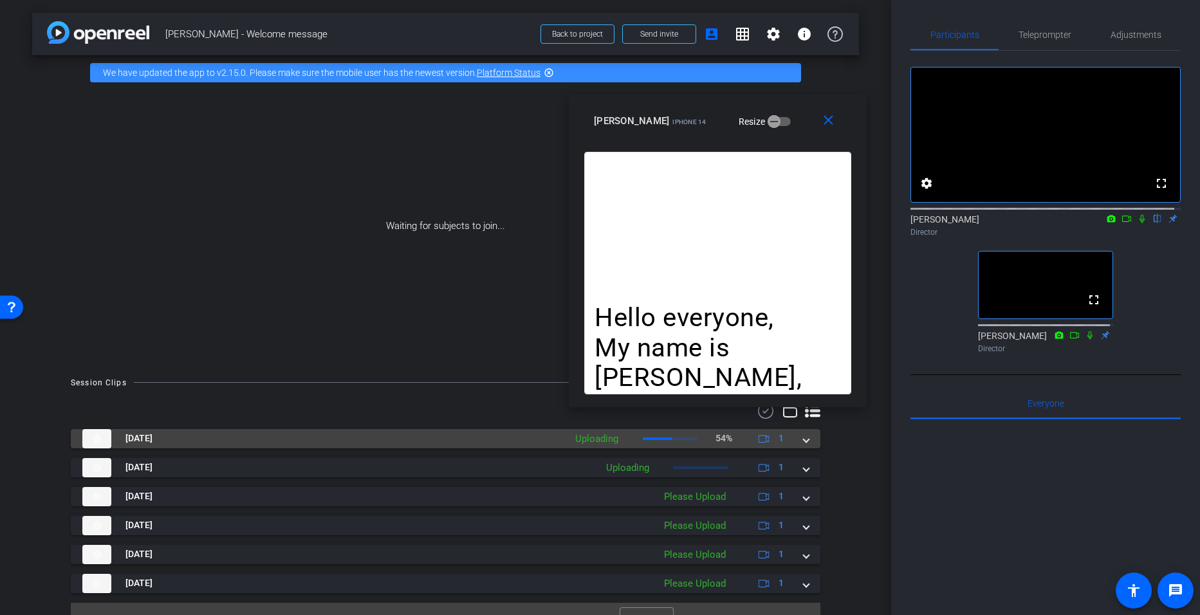
scroll to position [24, 0]
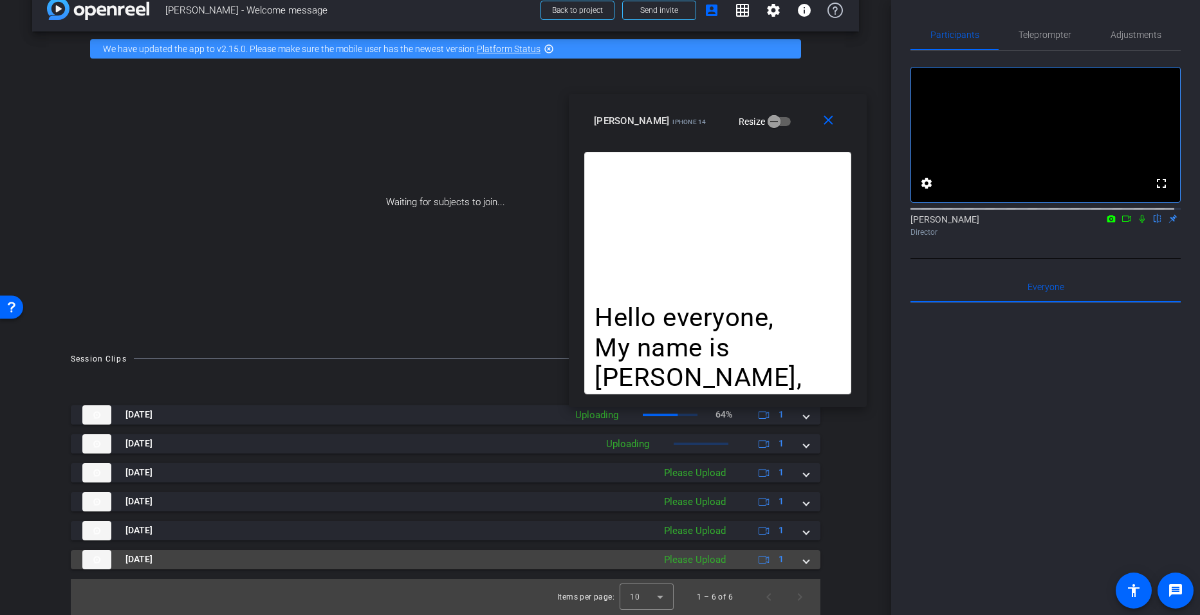
click at [796, 558] on div "Oct 7, 2025 Please Upload 1" at bounding box center [442, 559] width 721 height 19
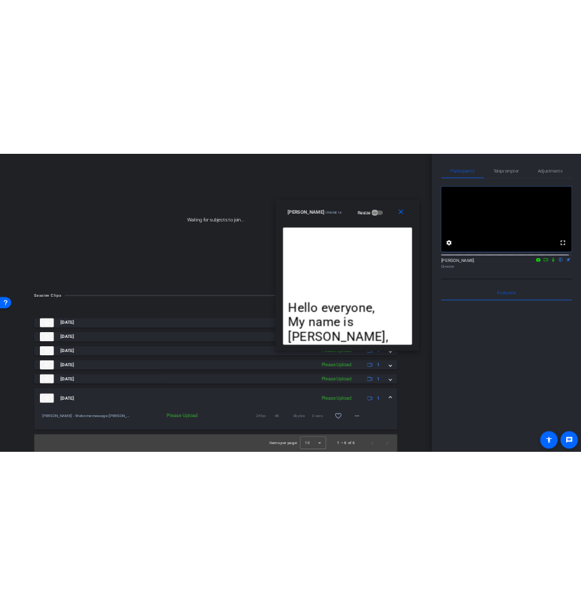
scroll to position [90, 0]
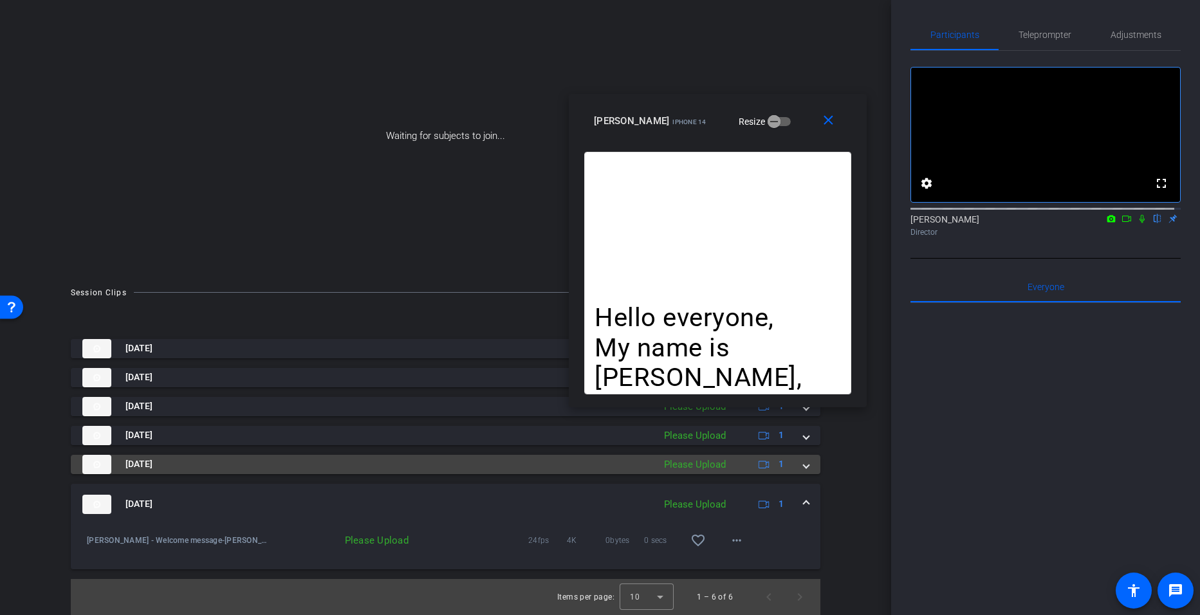
click at [804, 468] on span at bounding box center [806, 464] width 5 height 14
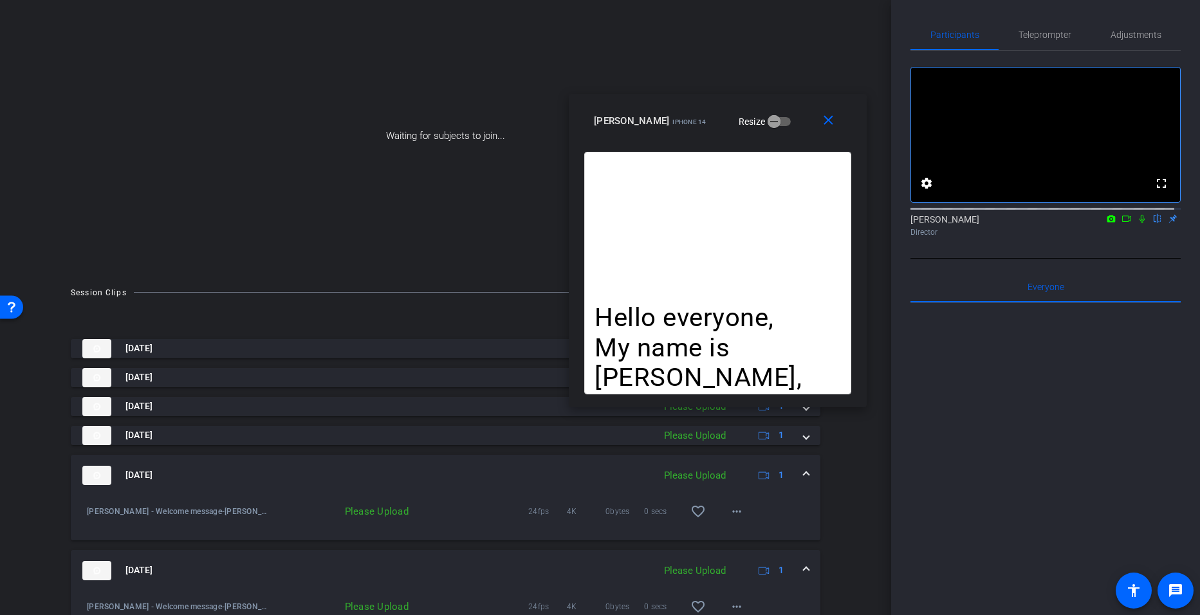
click at [848, 489] on div "Session Clips cloud_upload Oct 7, 2025 Uploading 64% 1 Oct 7, 2025 Uploading 1 …" at bounding box center [445, 483] width 827 height 396
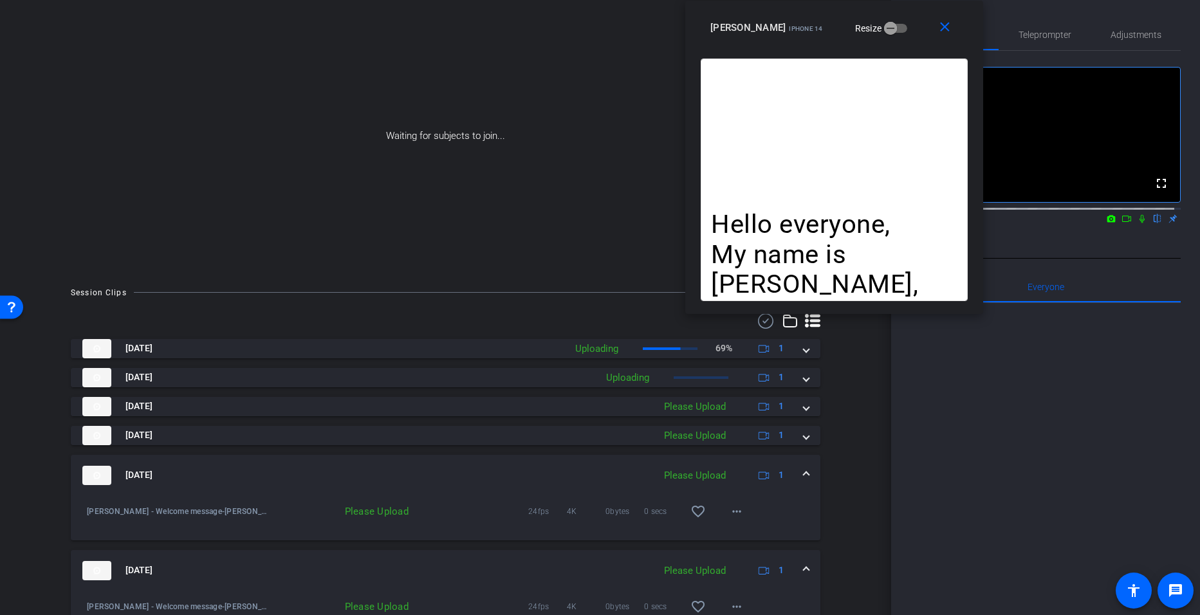
drag, startPoint x: 676, startPoint y: 114, endPoint x: 791, endPoint y: 15, distance: 151.0
click at [791, 16] on div "miranda iPhone 14 Resize" at bounding box center [838, 27] width 257 height 23
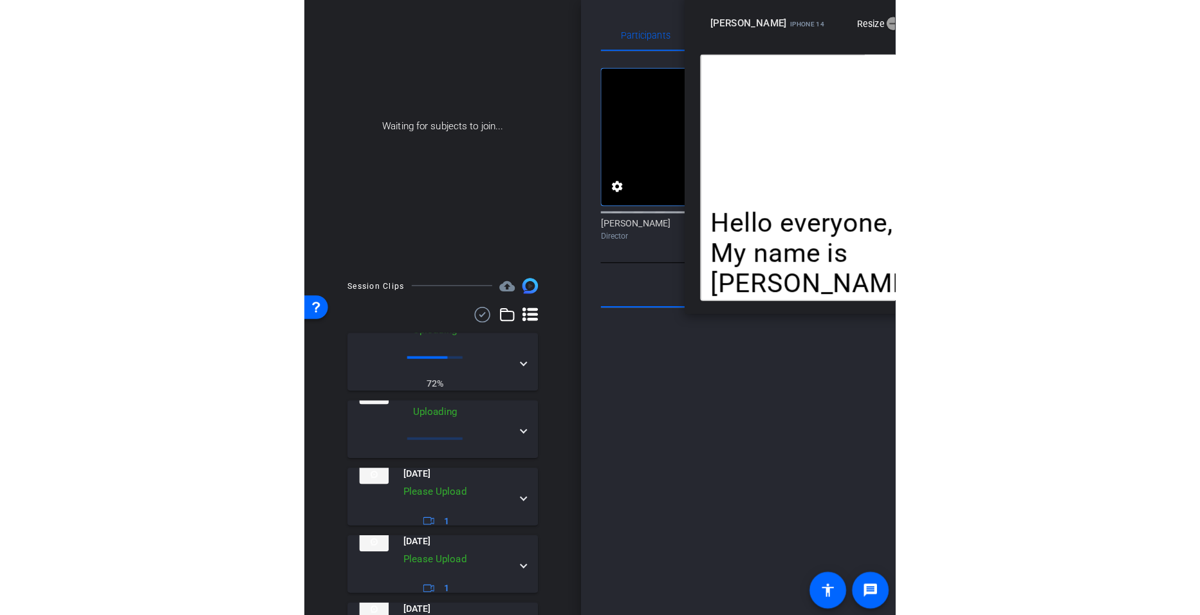
scroll to position [59, 0]
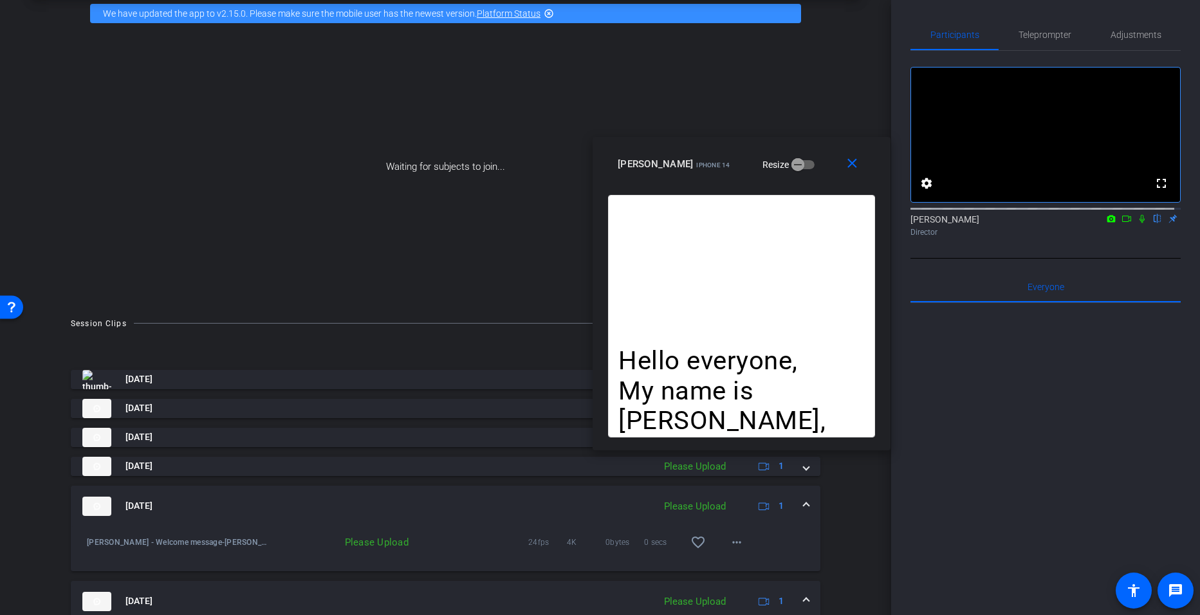
click at [485, 243] on div "Waiting for subjects to join..." at bounding box center [445, 167] width 827 height 272
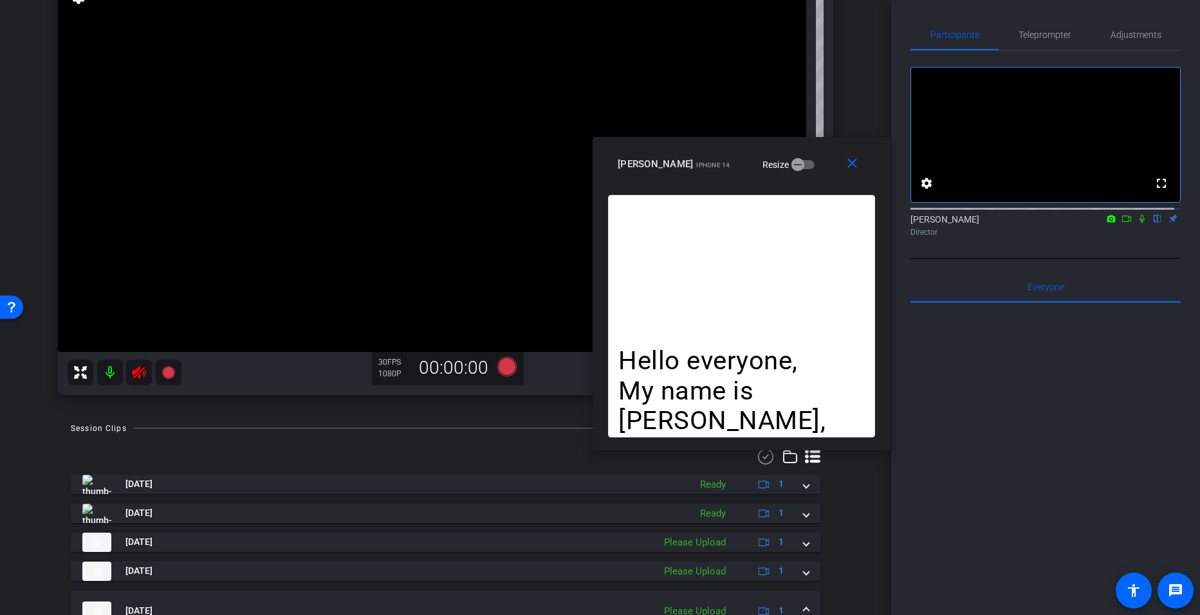
scroll to position [358, 0]
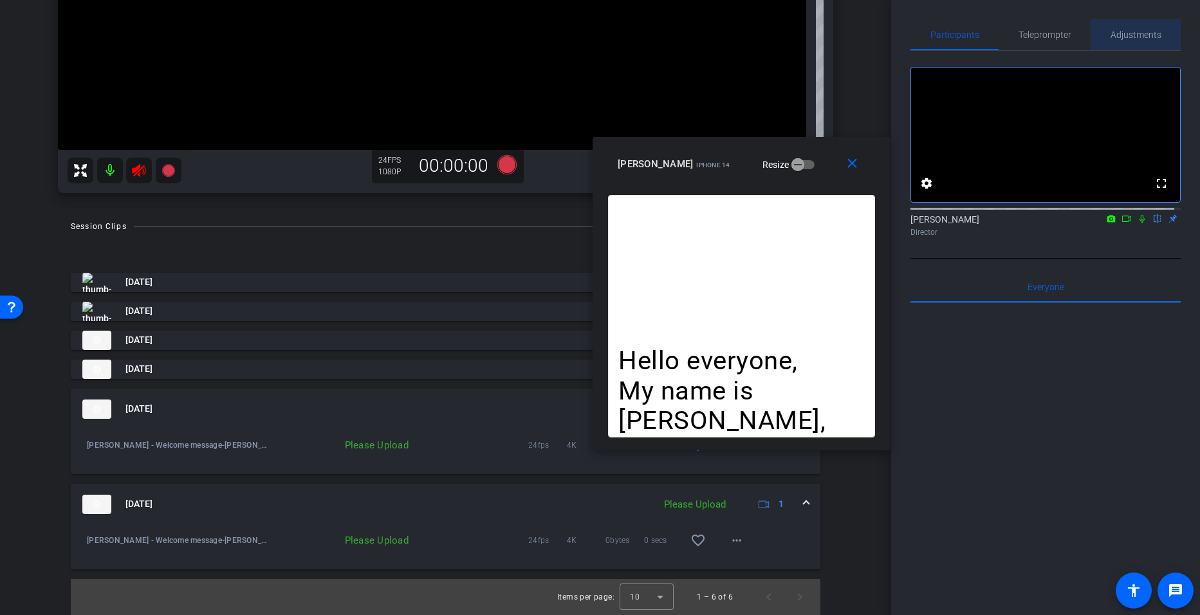
click at [1150, 39] on span "Adjustments" at bounding box center [1136, 34] width 51 height 9
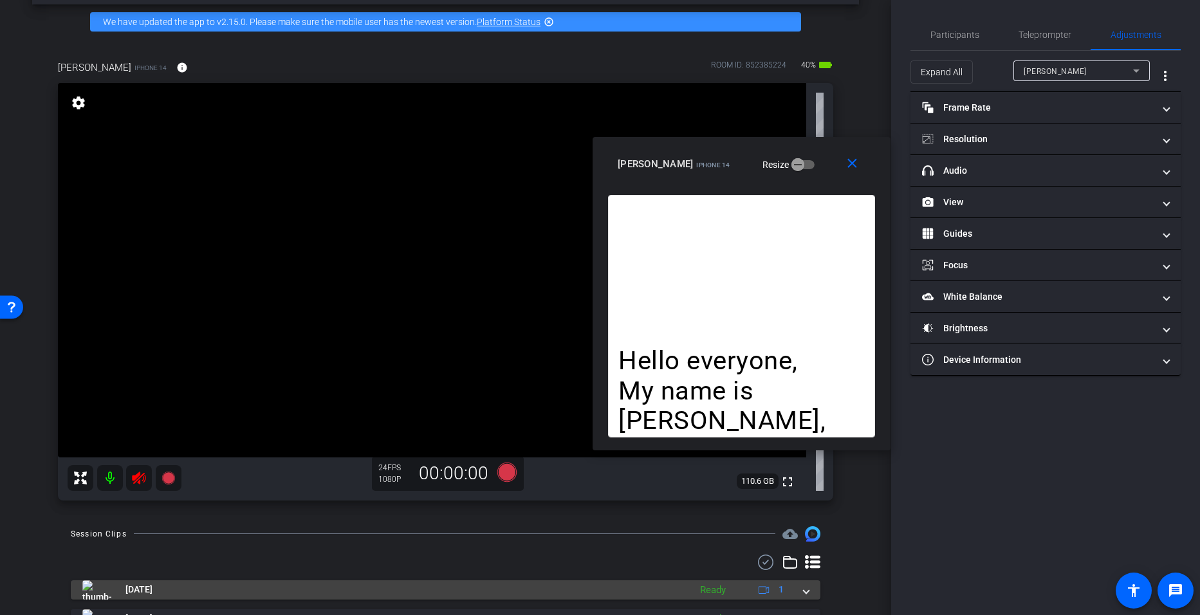
scroll to position [50, 0]
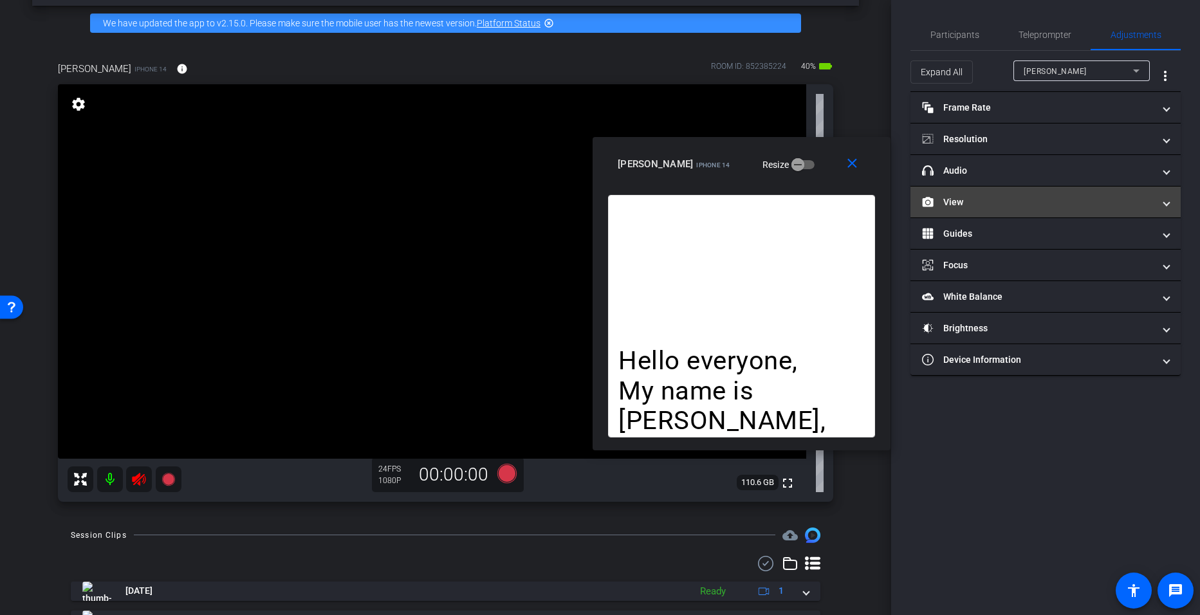
click at [969, 199] on mat-panel-title "View" at bounding box center [1038, 203] width 232 height 14
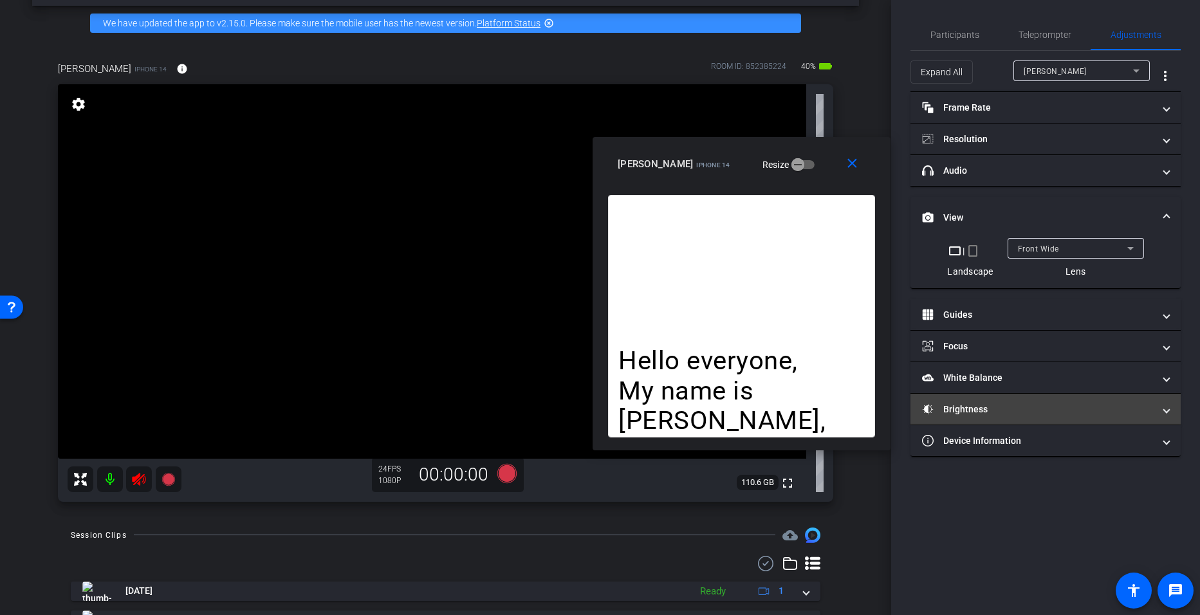
click at [980, 404] on mat-panel-title "Brightness" at bounding box center [1038, 410] width 232 height 14
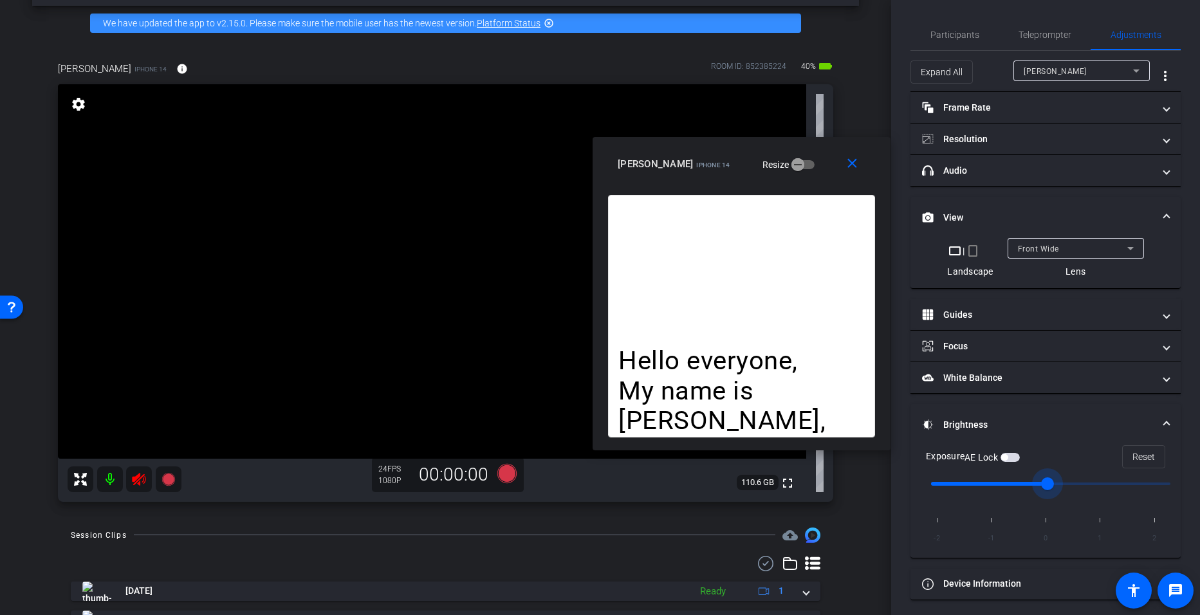
drag, startPoint x: 1046, startPoint y: 482, endPoint x: 999, endPoint y: 478, distance: 47.1
click at [1031, 479] on input "range" at bounding box center [1051, 484] width 266 height 28
drag, startPoint x: 1045, startPoint y: 481, endPoint x: 997, endPoint y: 476, distance: 47.9
type input "-1"
click at [1018, 485] on input "range" at bounding box center [1051, 484] width 266 height 28
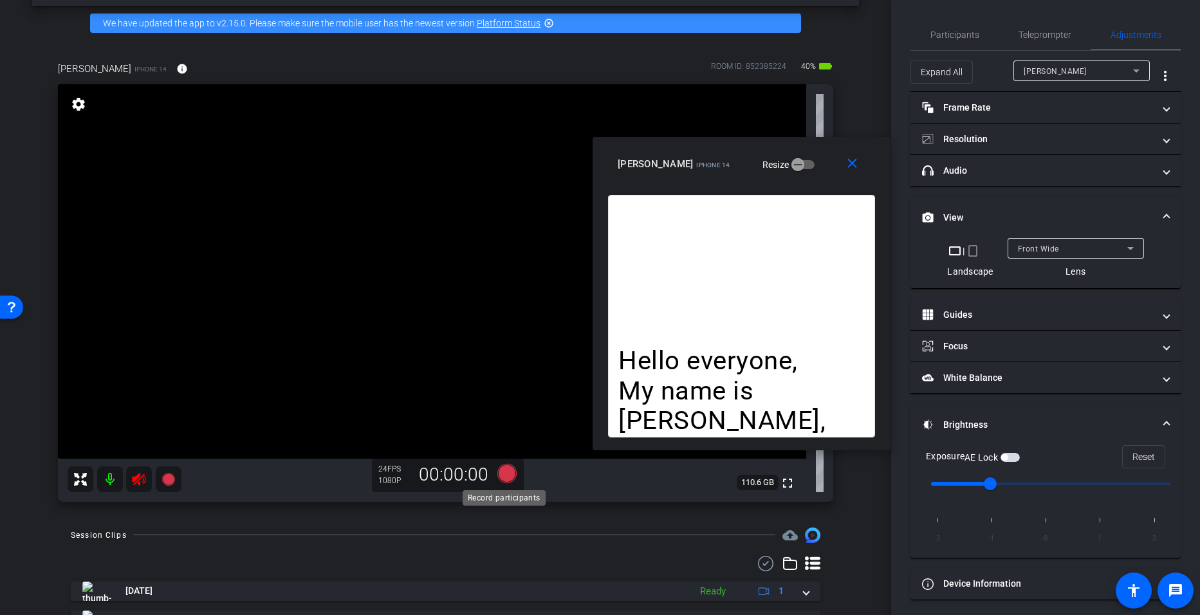
click at [504, 475] on icon at bounding box center [506, 472] width 19 height 19
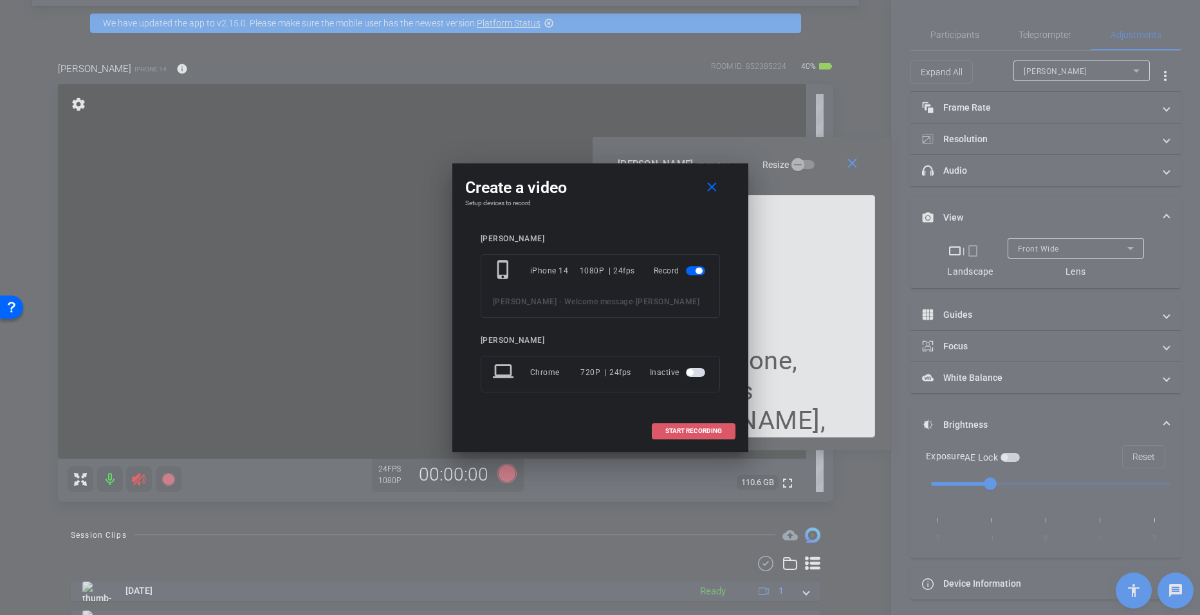
click at [688, 430] on span "START RECORDING" at bounding box center [693, 431] width 57 height 6
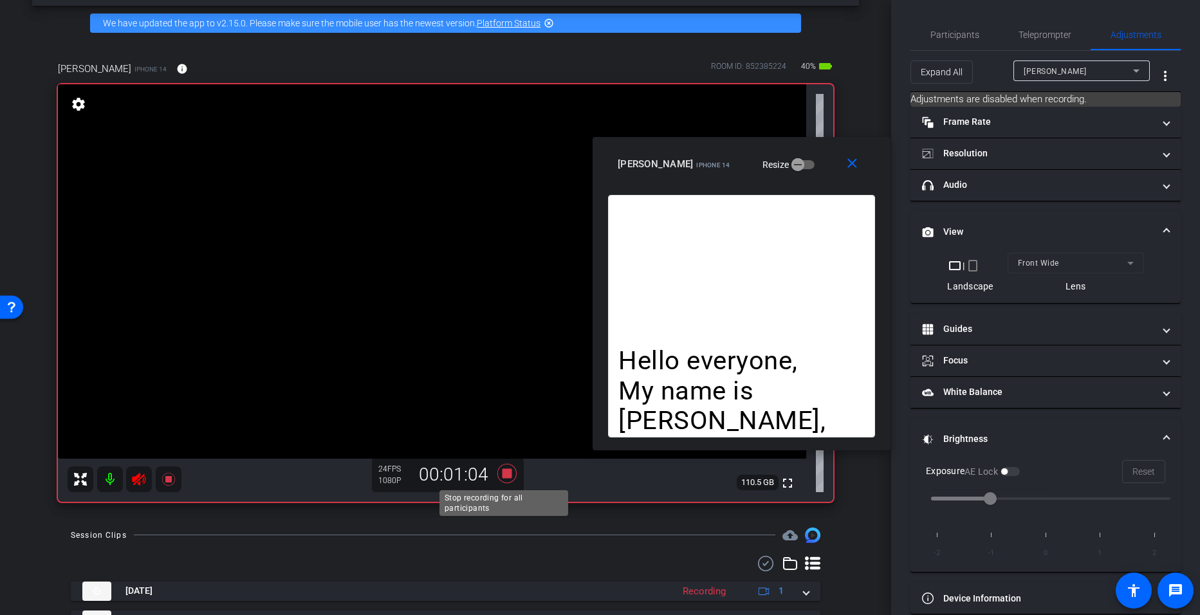
click at [503, 470] on icon at bounding box center [506, 472] width 19 height 19
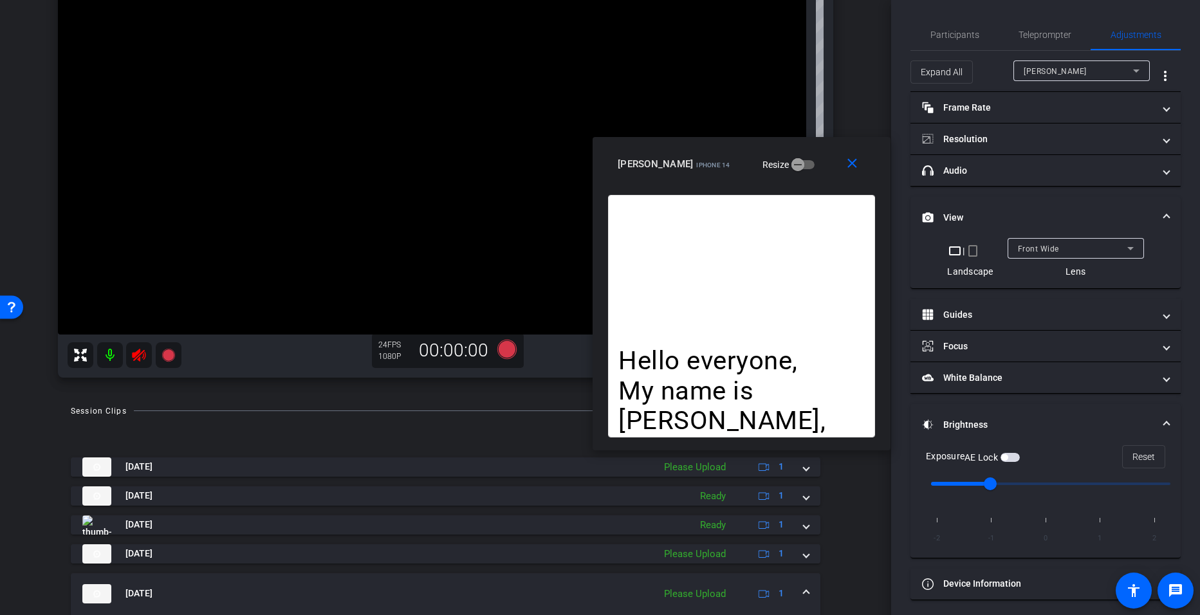
scroll to position [174, 0]
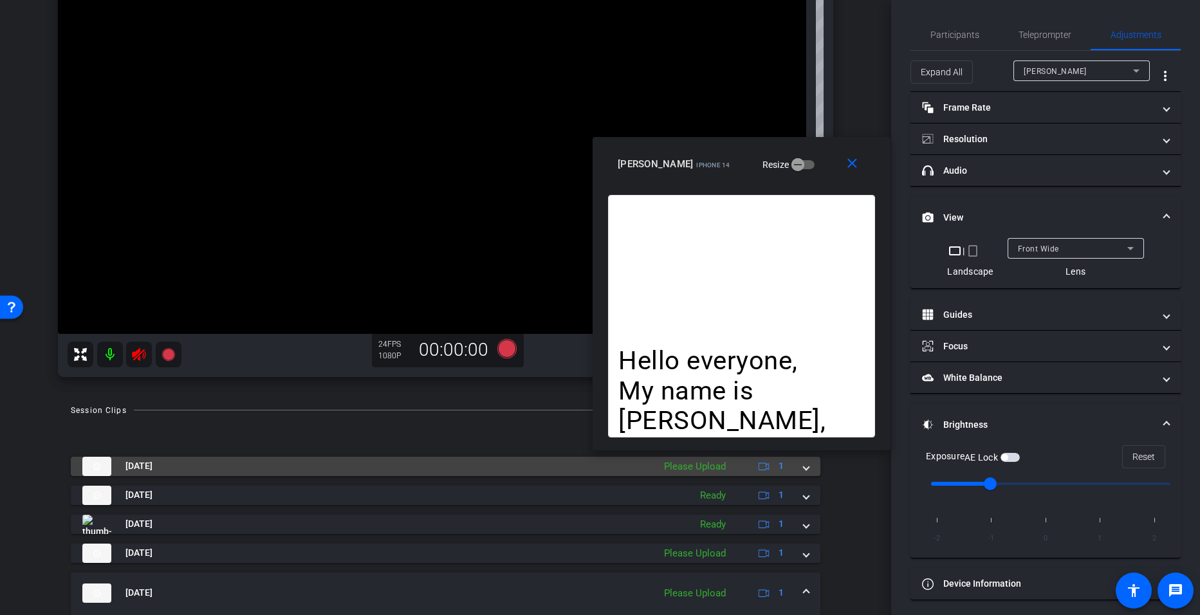
click at [804, 468] on span at bounding box center [806, 466] width 5 height 14
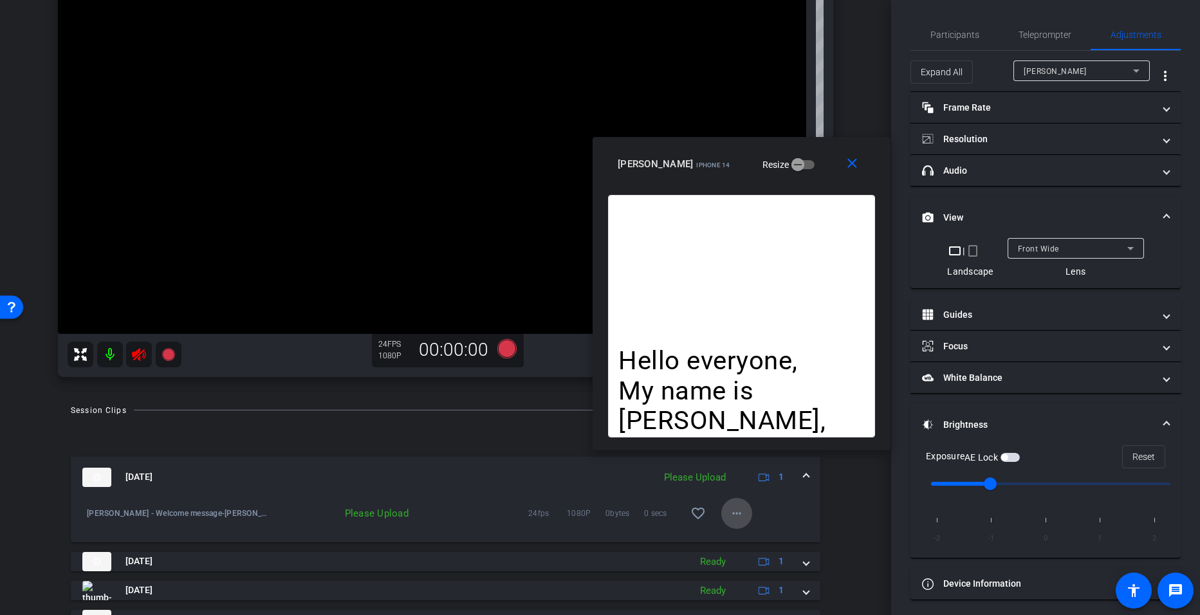
click at [721, 510] on span at bounding box center [736, 513] width 31 height 31
click at [741, 537] on span "Upload" at bounding box center [751, 539] width 51 height 15
click at [1134, 248] on icon at bounding box center [1130, 248] width 15 height 15
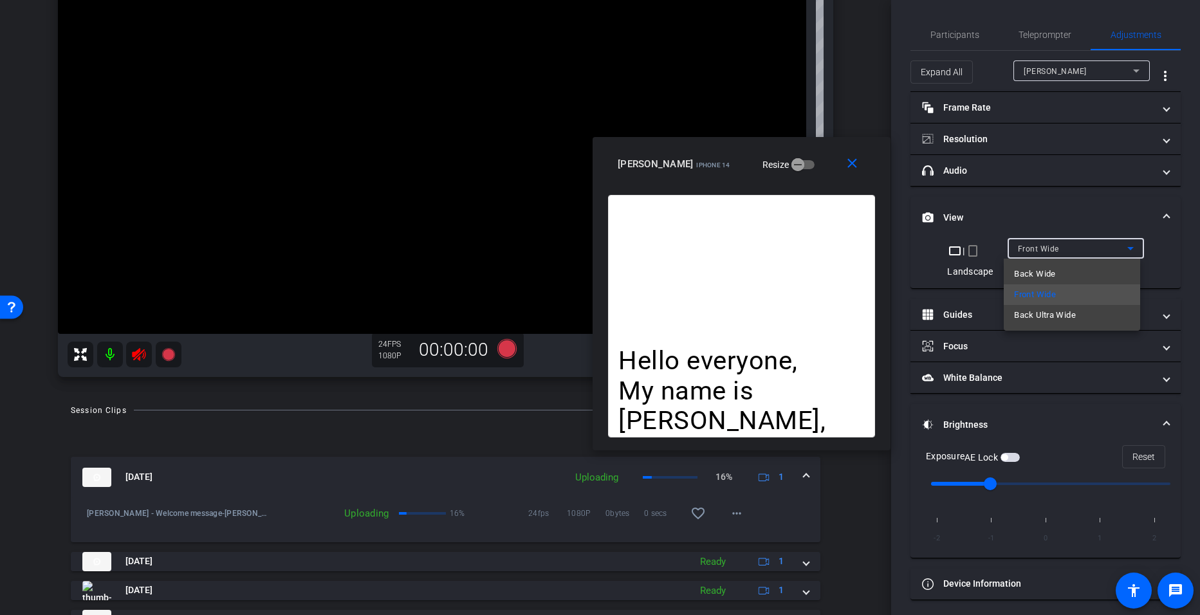
click at [1100, 218] on div at bounding box center [600, 307] width 1200 height 615
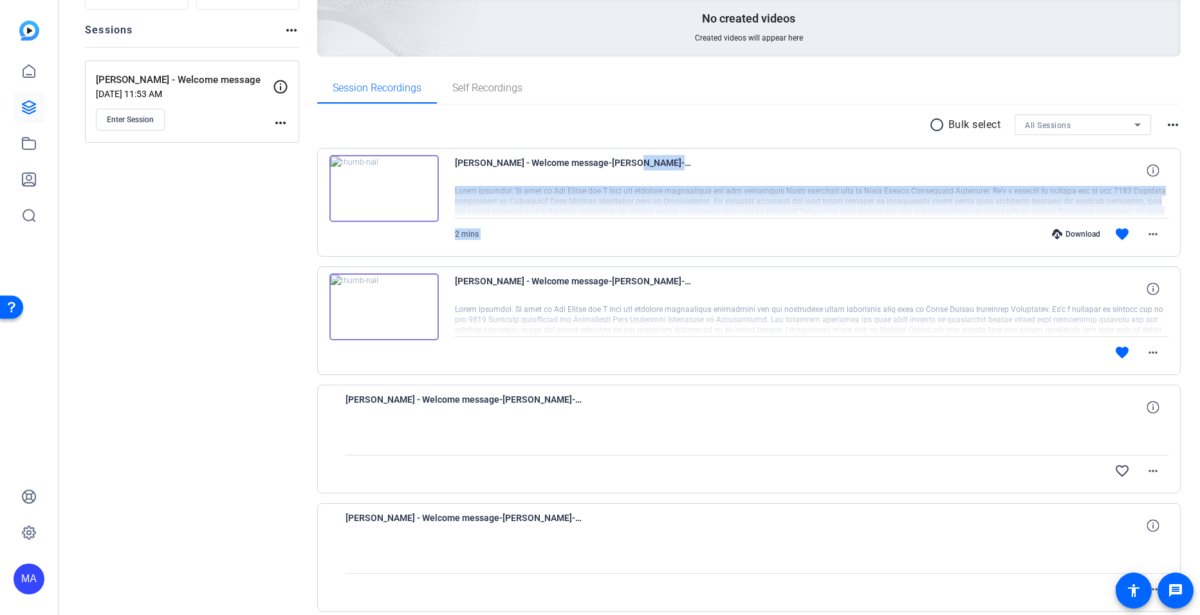
scroll to position [164, 0]
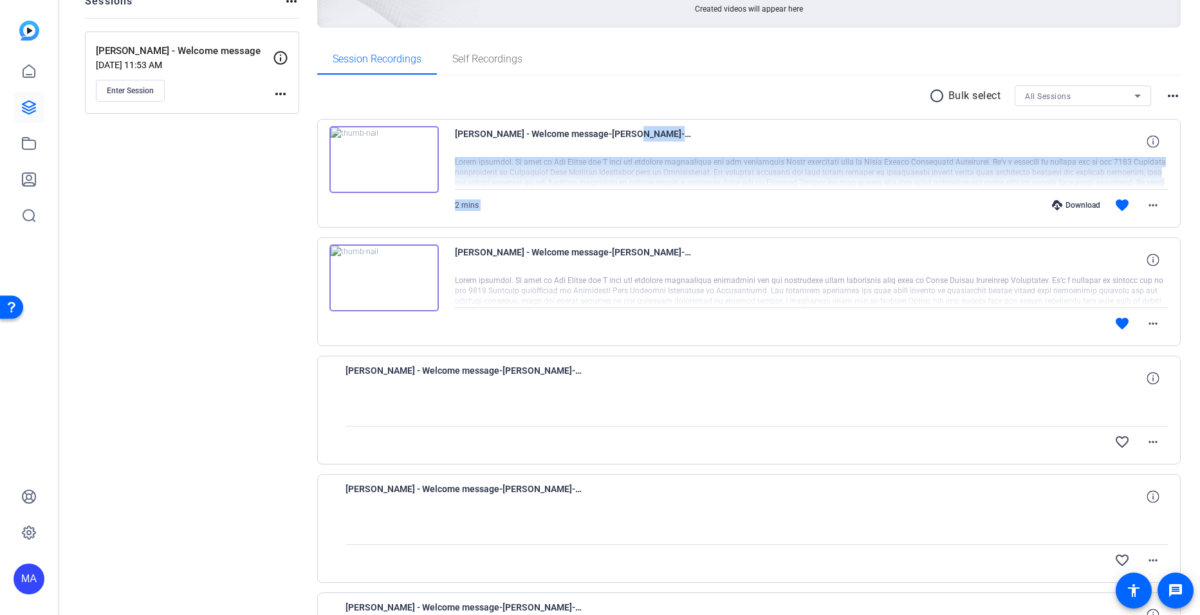
click at [1060, 208] on div "Download" at bounding box center [1076, 205] width 61 height 10
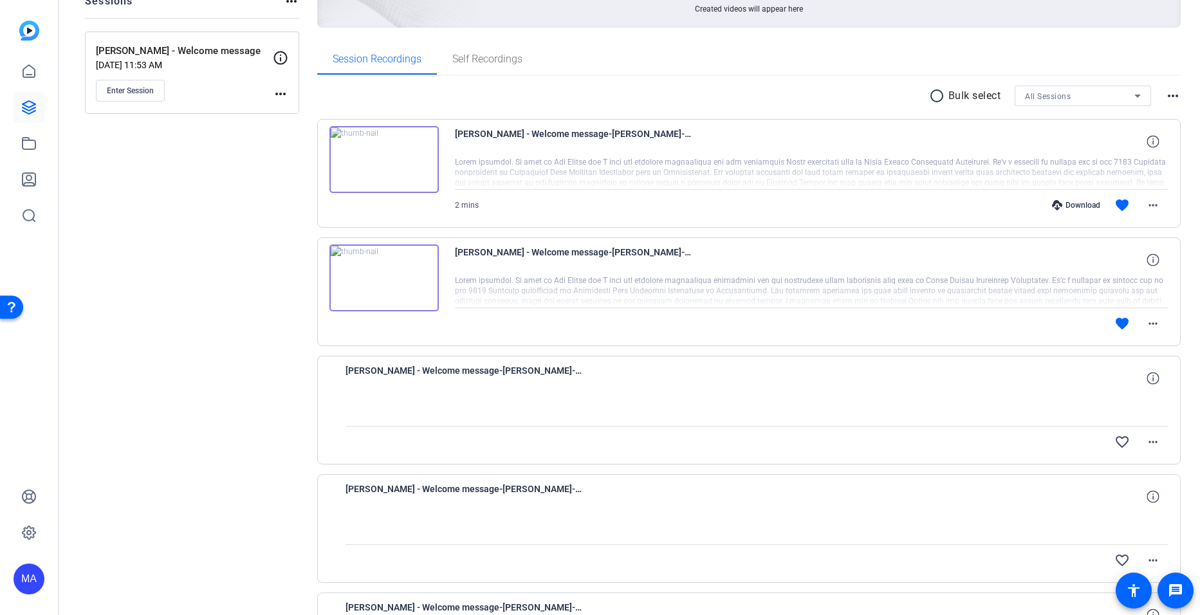
click at [125, 288] on div "Sessions Scripts Sessions more_horiz Dan Parker - Welcome message Oct 07, 2025 …" at bounding box center [192, 395] width 214 height 932
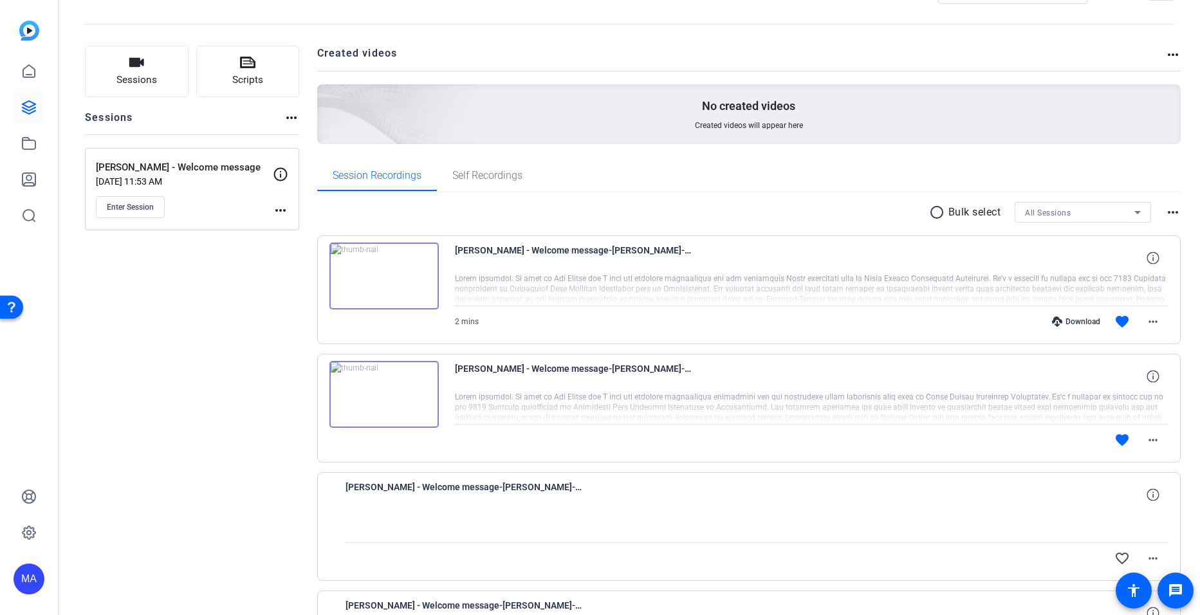
scroll to position [47, 0]
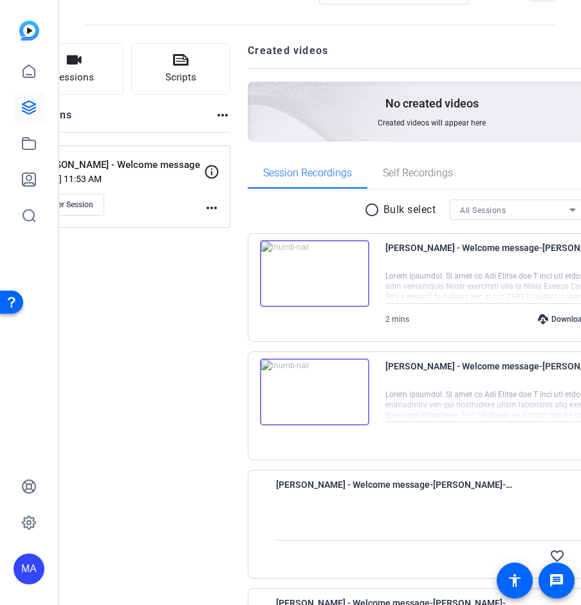
click at [206, 371] on div "Sessions Scripts Sessions more_horiz Dan Parker - Welcome message Oct 07, 2025 …" at bounding box center [127, 509] width 206 height 932
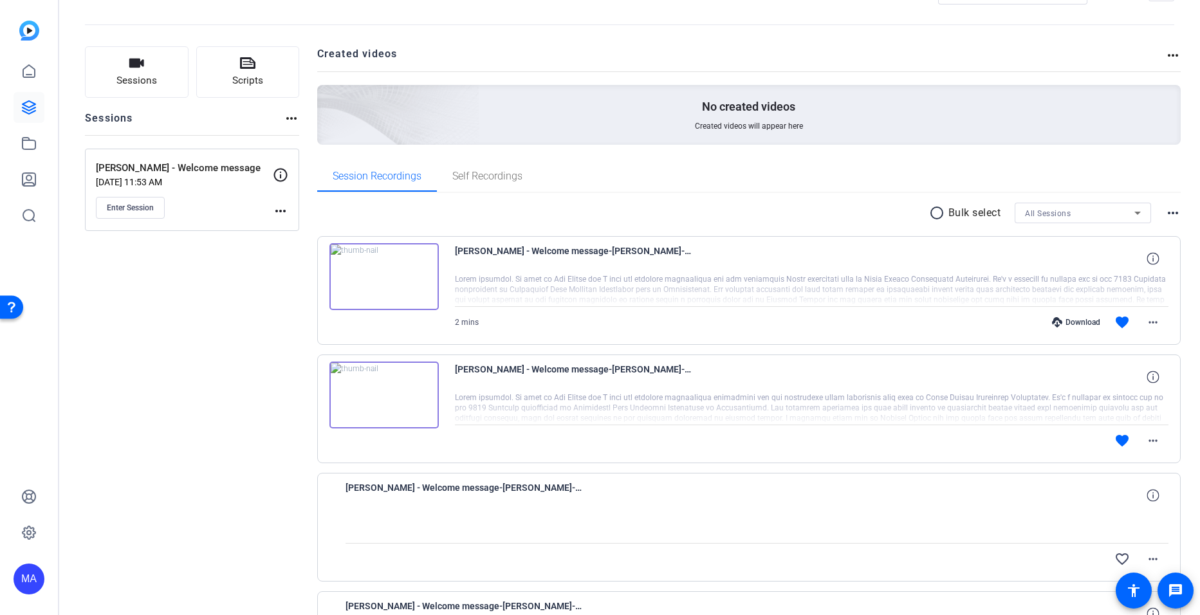
click at [383, 272] on img at bounding box center [383, 276] width 109 height 67
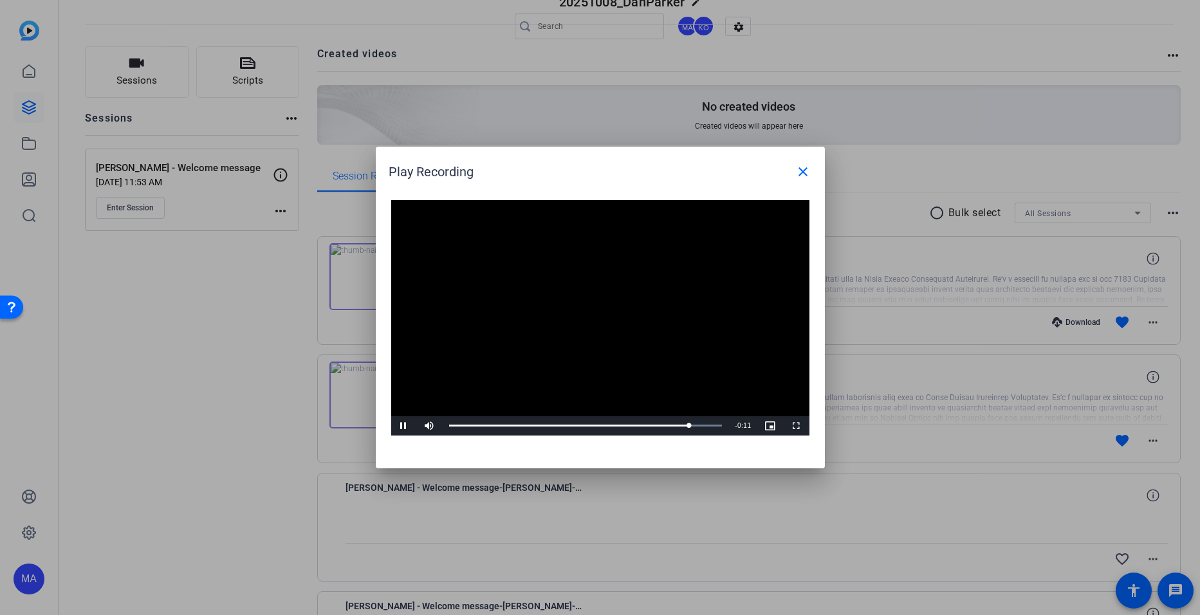
click at [143, 337] on div at bounding box center [600, 307] width 1200 height 615
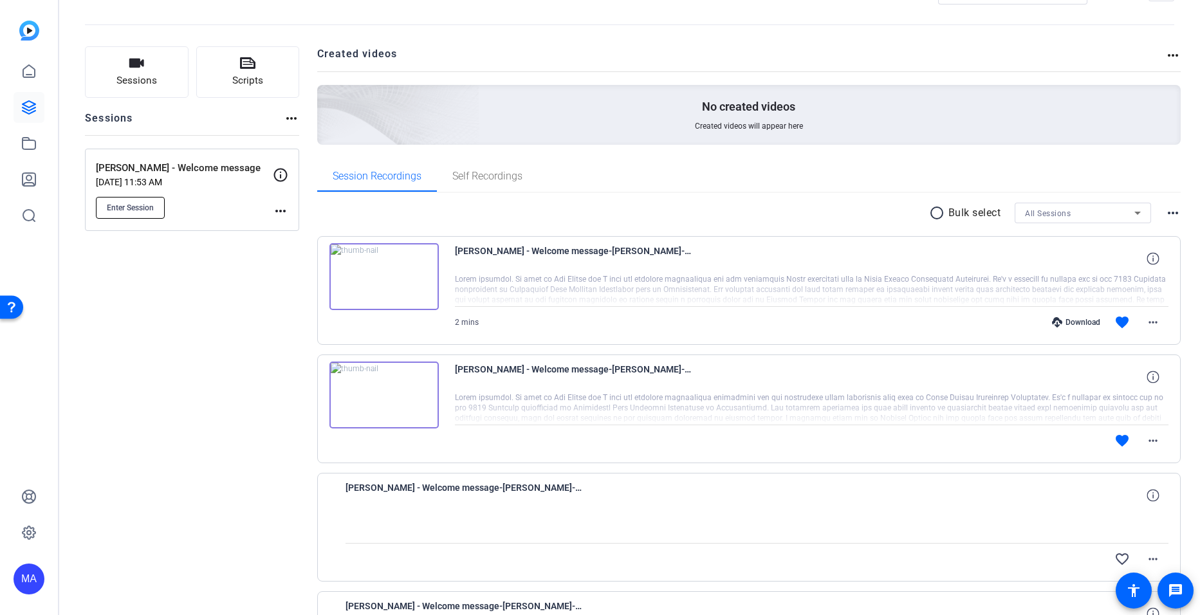
click at [138, 215] on button "Enter Session" at bounding box center [130, 208] width 69 height 22
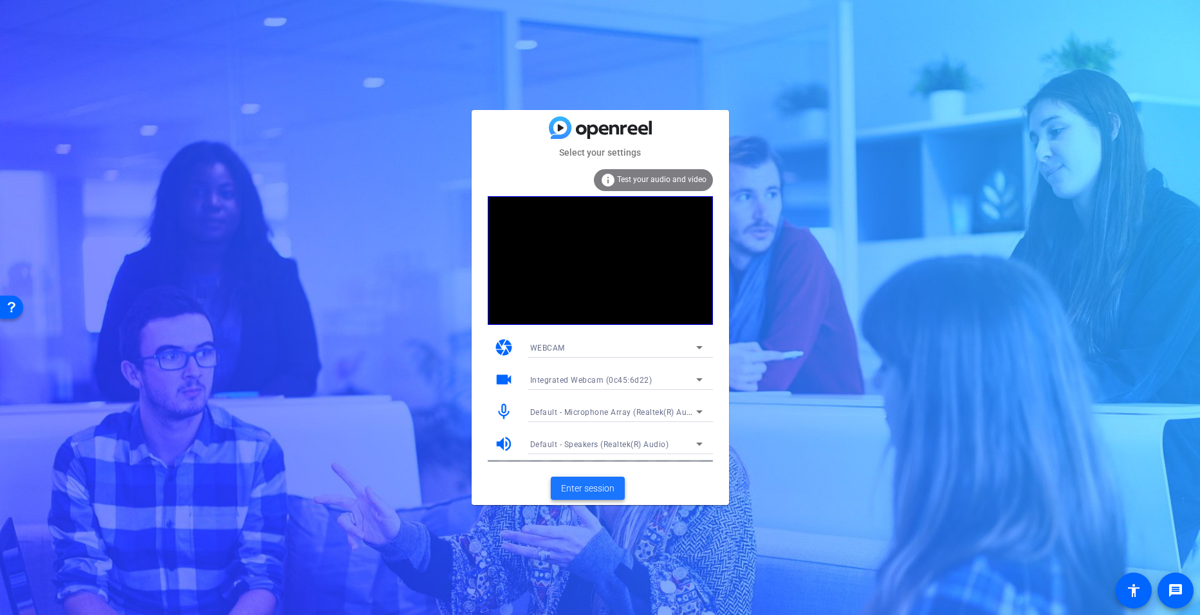
click at [579, 488] on span "Enter session" at bounding box center [587, 489] width 53 height 14
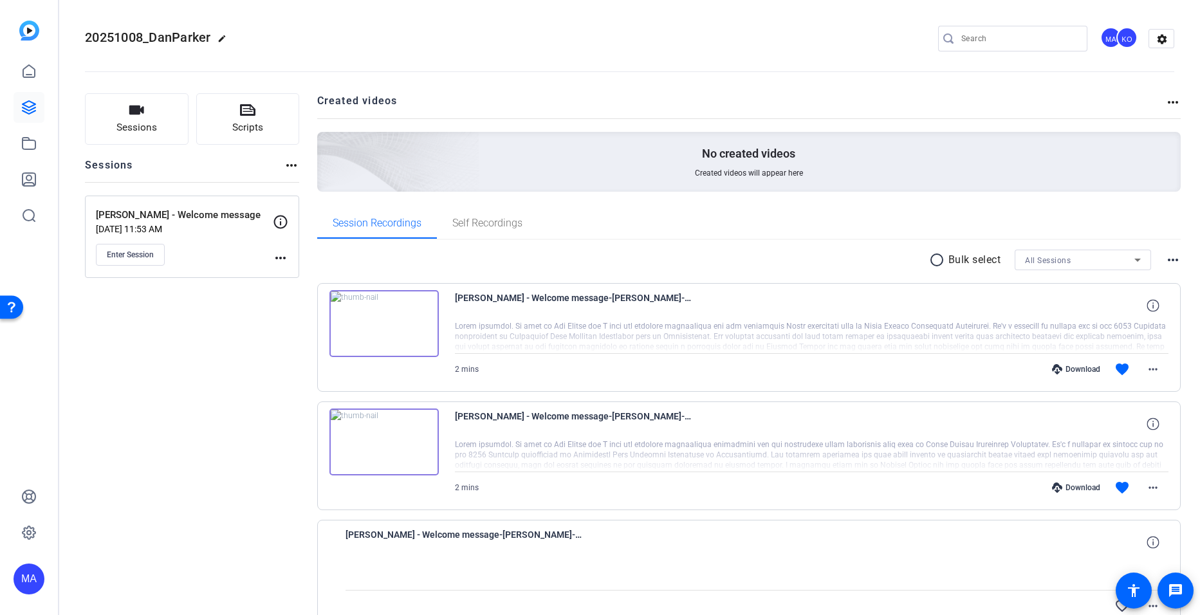
drag, startPoint x: 0, startPoint y: 0, endPoint x: 575, endPoint y: 446, distance: 727.3
drag, startPoint x: 575, startPoint y: 446, endPoint x: 484, endPoint y: 476, distance: 95.6
click at [484, 476] on div "[PERSON_NAME] - Welcome message-[PERSON_NAME]-2025-10-07-15-49-16-132-0 2 mins …" at bounding box center [812, 456] width 714 height 95
